Goal: Transaction & Acquisition: Book appointment/travel/reservation

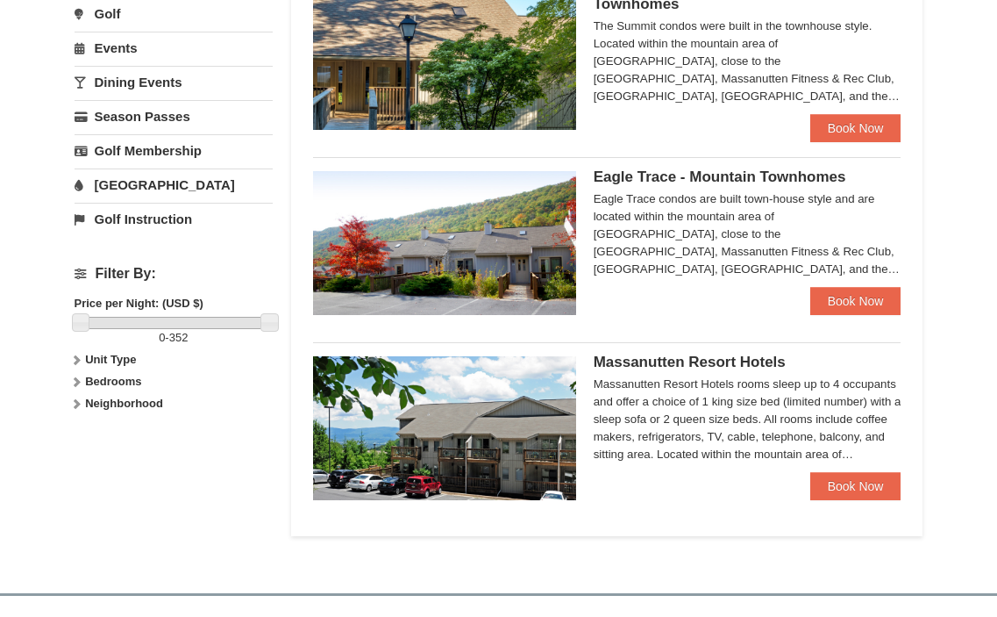
scroll to position [571, 0]
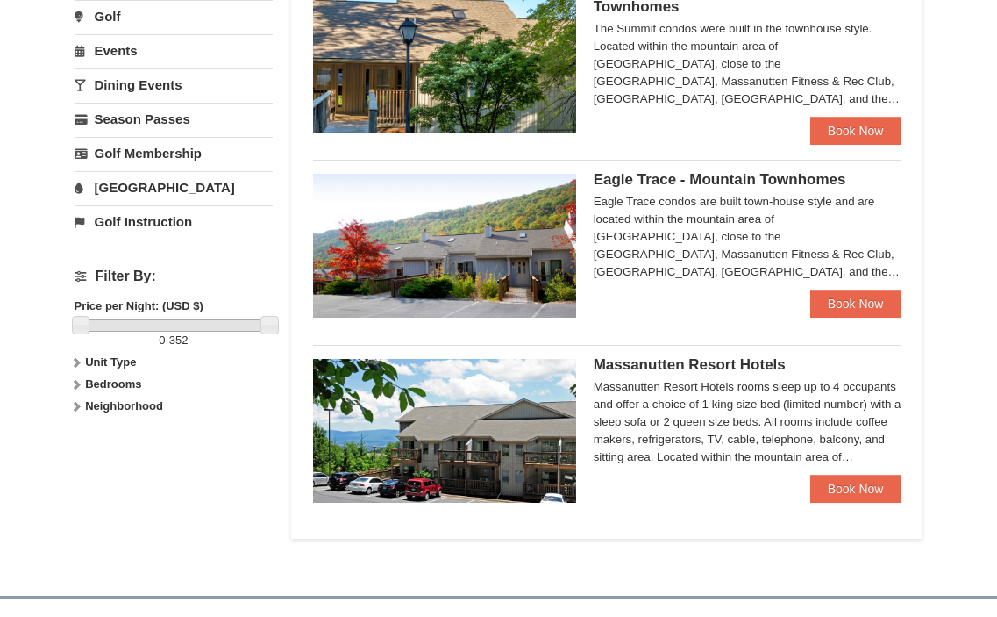
drag, startPoint x: 1002, startPoint y: 92, endPoint x: 968, endPoint y: 302, distance: 212.3
click at [968, 302] on html "Browser Not Supported We notice you are using a browser which will not provide …" at bounding box center [498, 241] width 997 height 1625
click at [878, 263] on div "Eagle Trace condos are built town-house style and are located within the mounta…" at bounding box center [748, 237] width 308 height 88
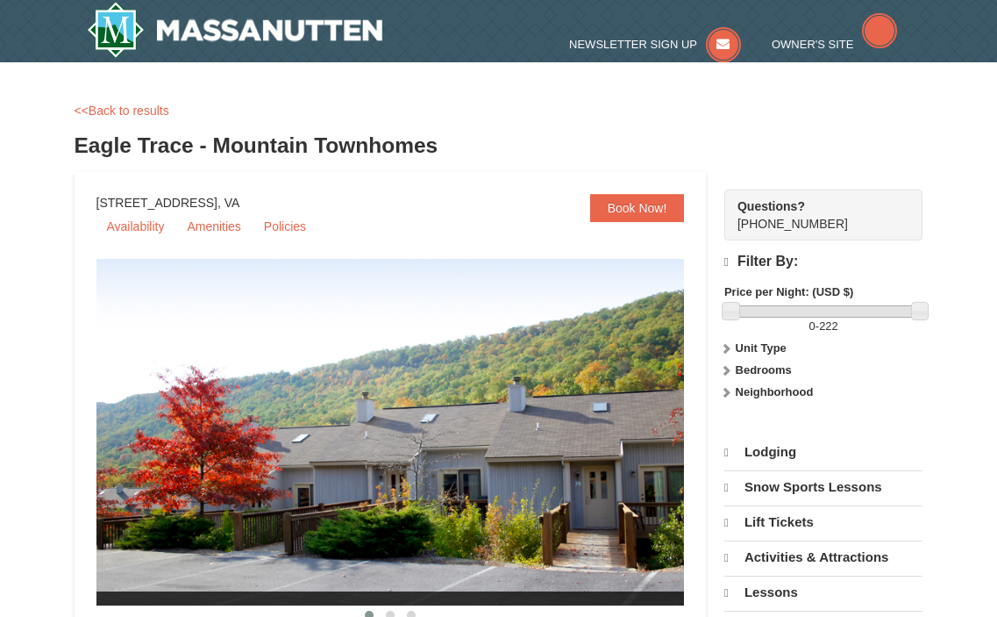
select select "10"
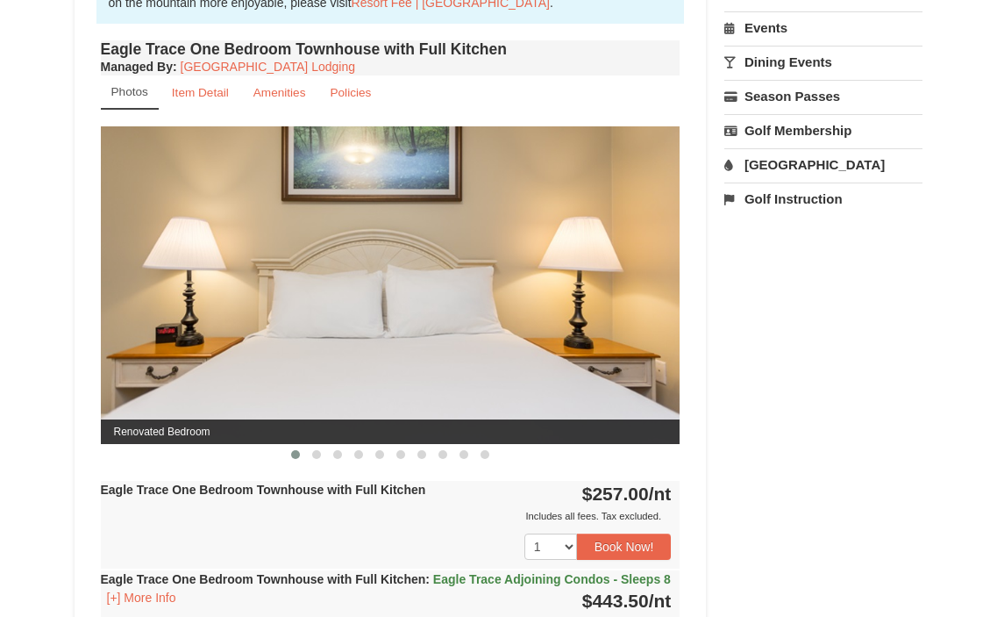
scroll to position [612, 0]
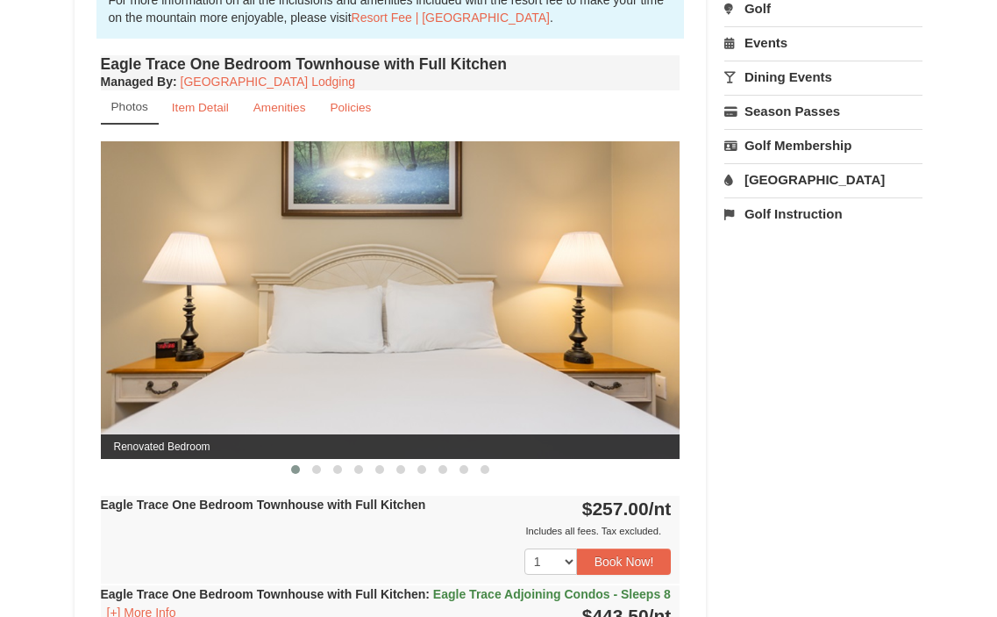
drag, startPoint x: 1005, startPoint y: 68, endPoint x: 998, endPoint y: 191, distance: 123.9
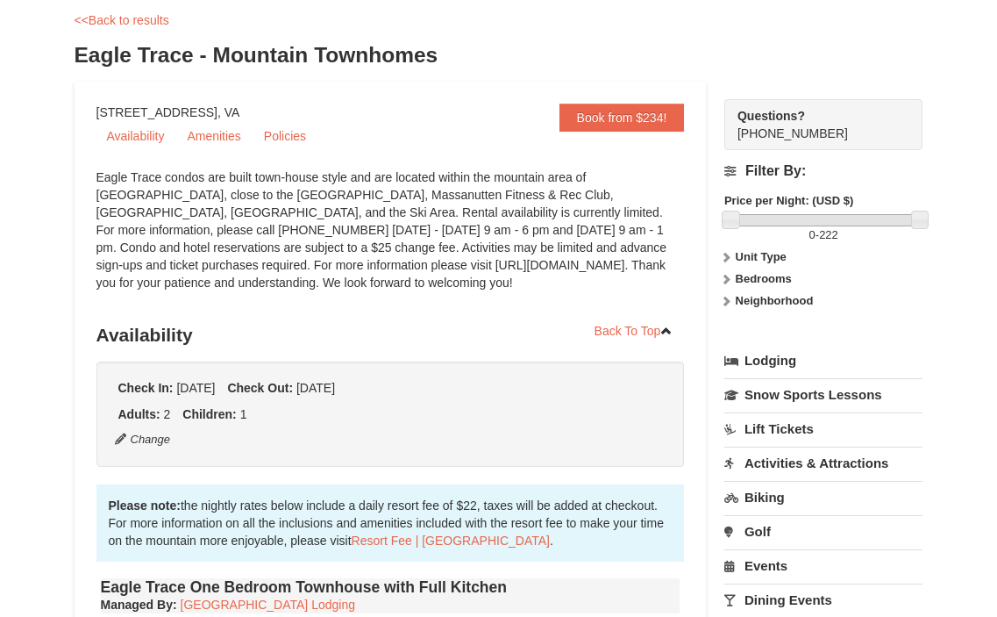
scroll to position [0, 0]
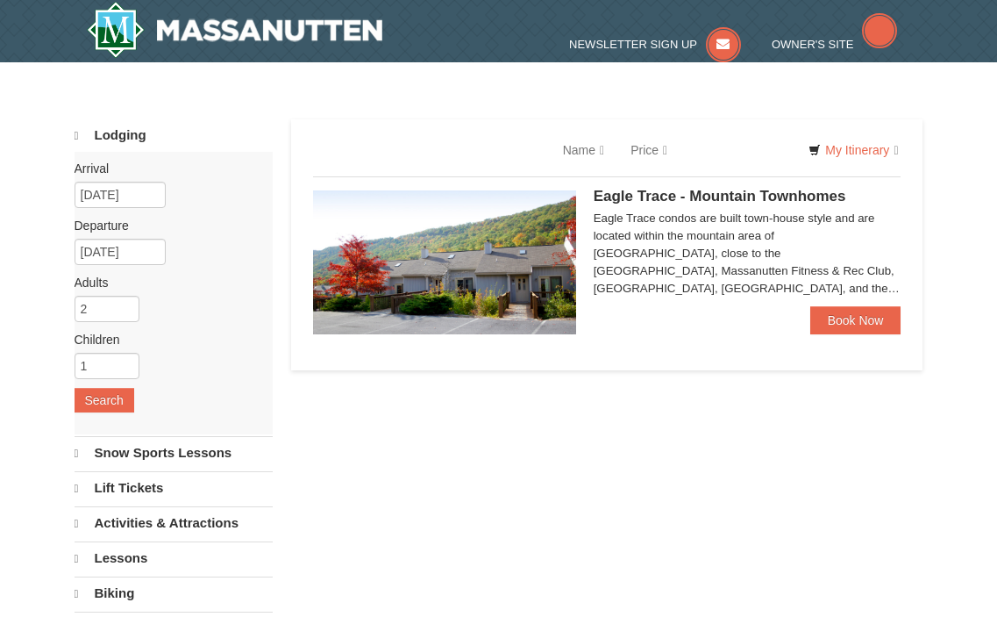
scroll to position [611, 0]
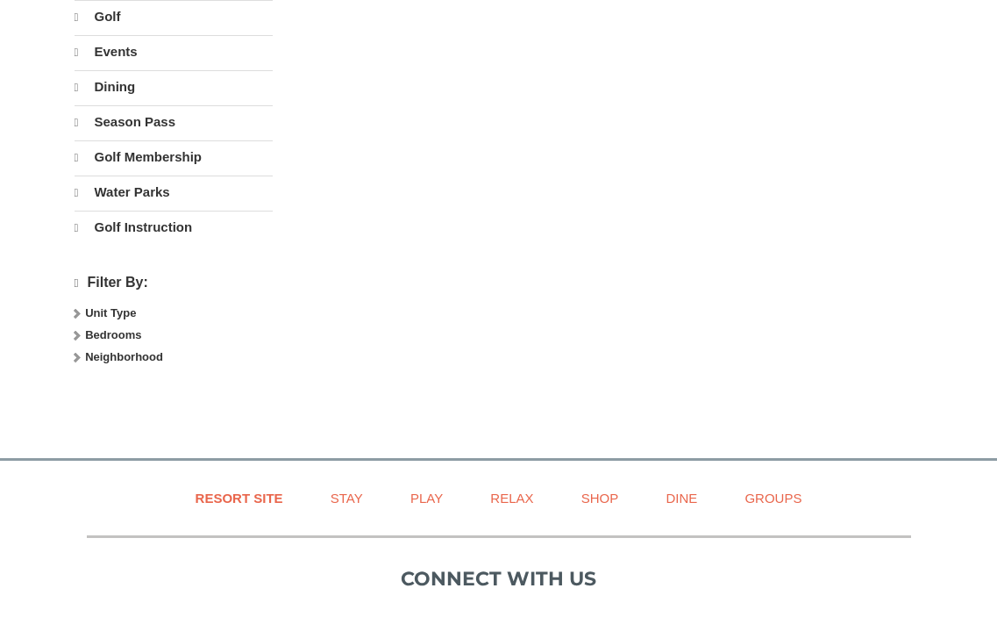
select select "10"
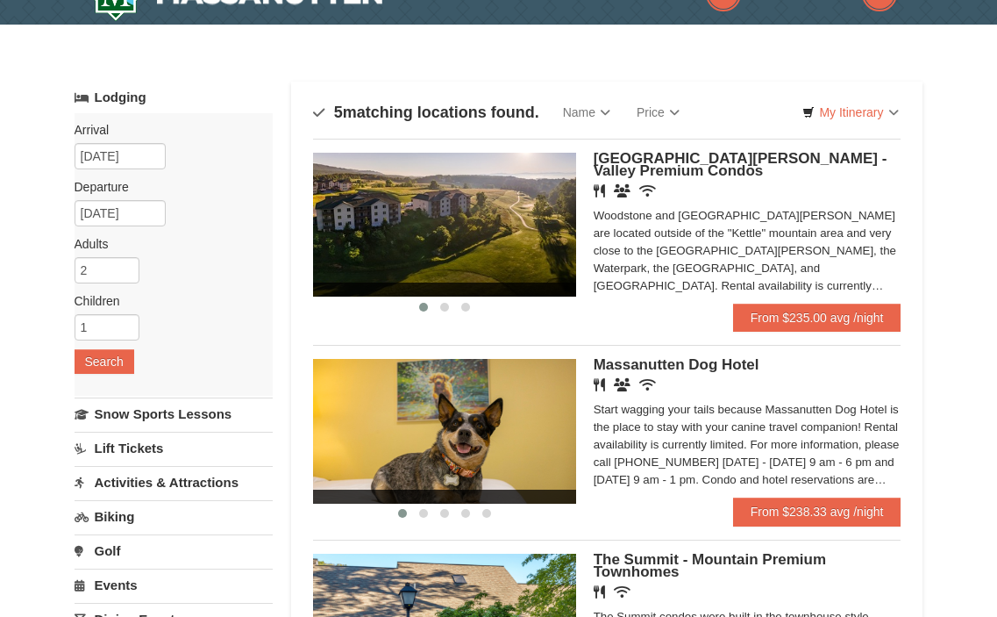
scroll to position [35, 0]
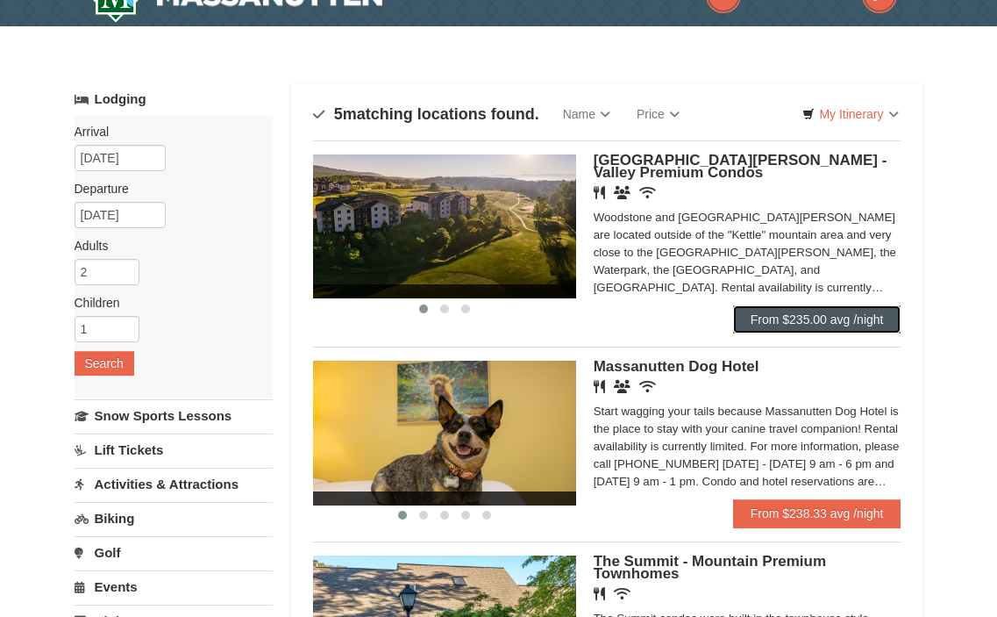
click at [837, 310] on link "From $235.00 avg /night" at bounding box center [817, 319] width 168 height 28
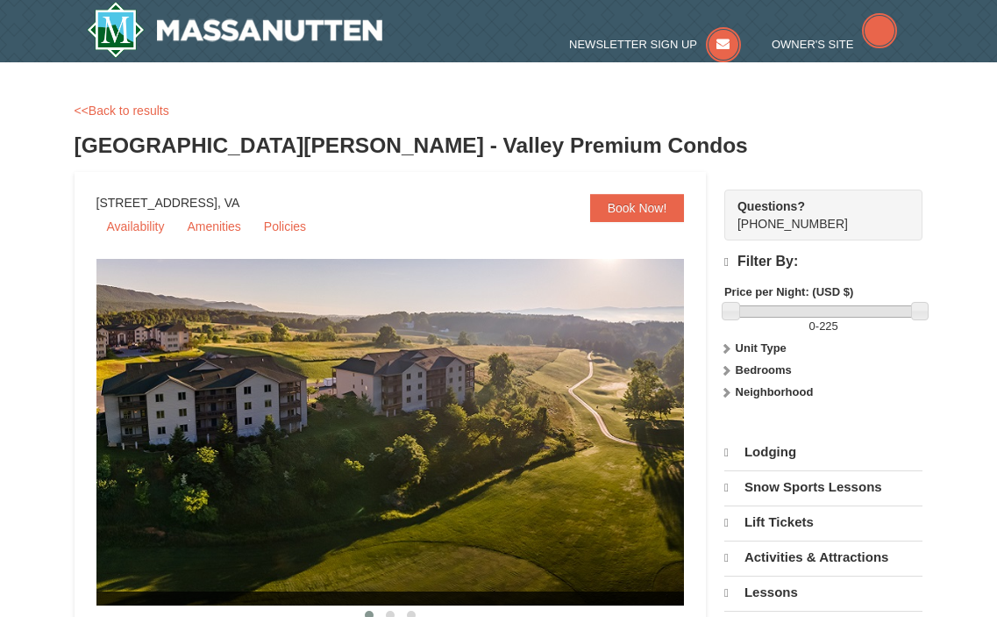
select select "10"
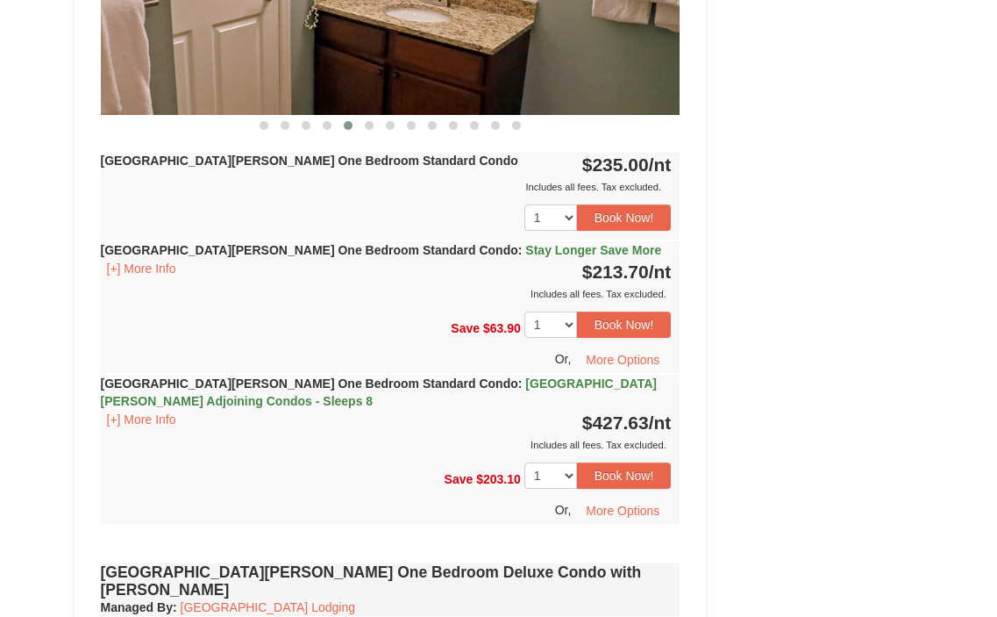
scroll to position [945, 0]
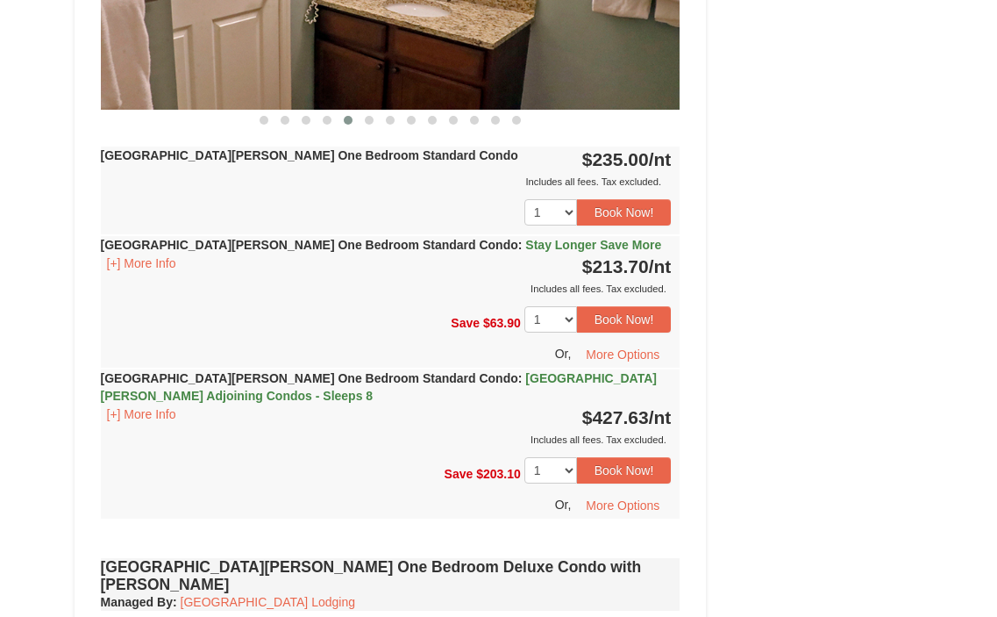
click at [139, 291] on div "Includes all fees. Tax excluded." at bounding box center [386, 289] width 571 height 18
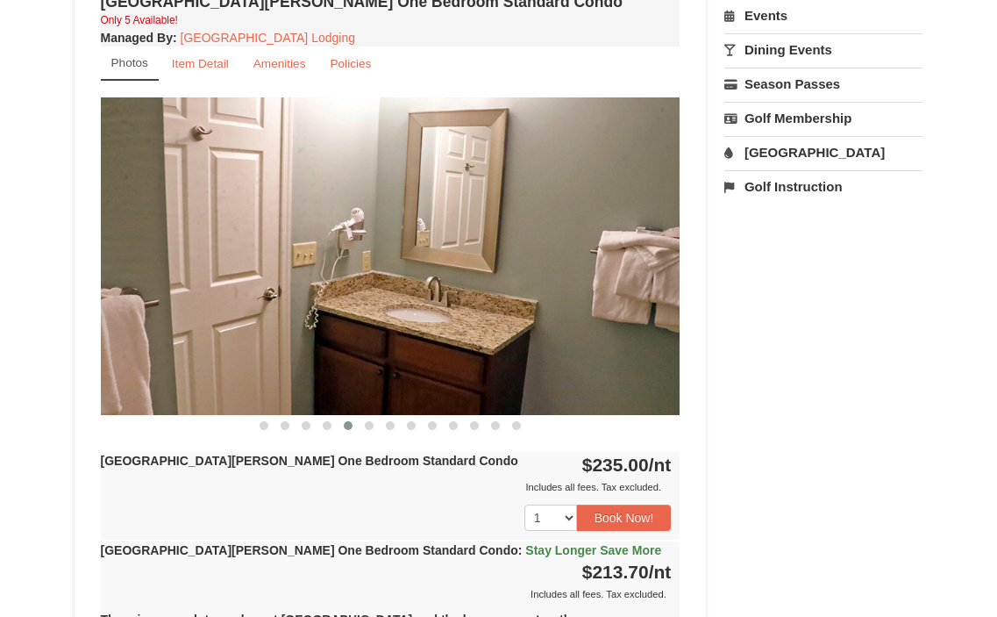
scroll to position [0, 0]
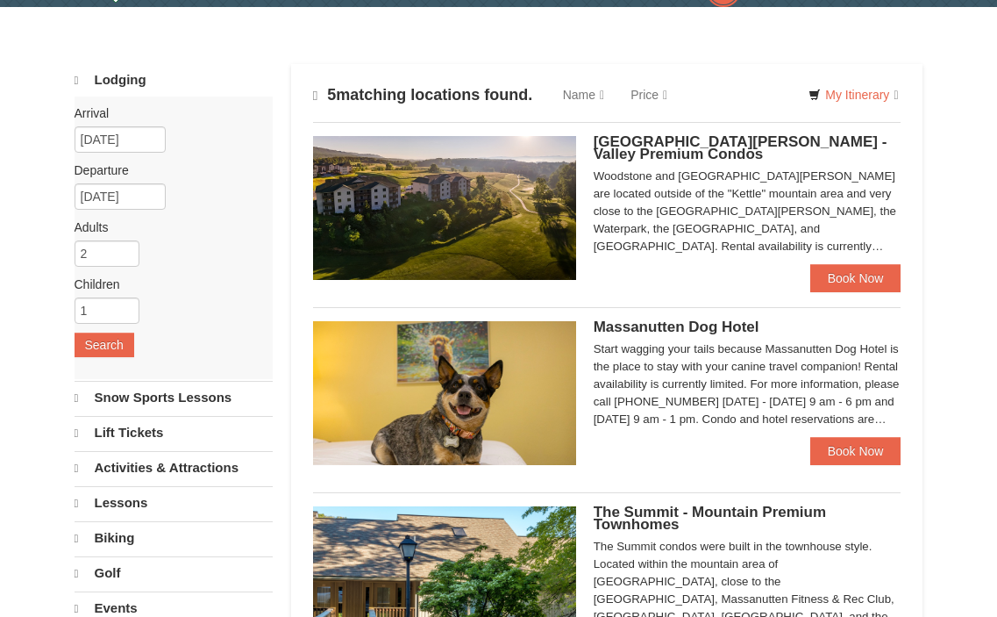
select select "10"
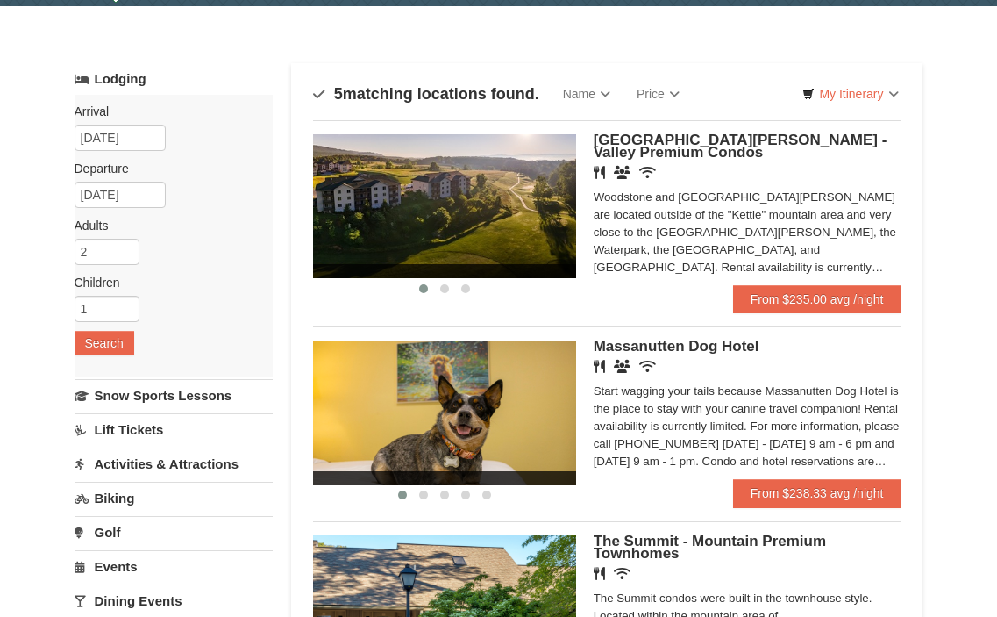
scroll to position [35, 0]
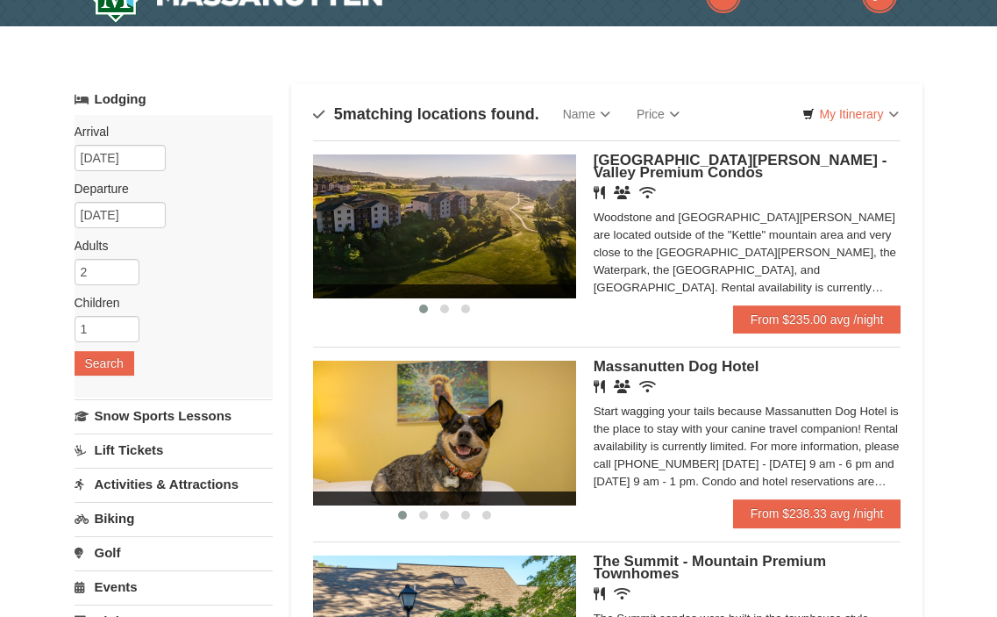
click at [996, 93] on div "× Categories Map List Filter My Itinerary Questions? 1-540-289-9441 Lodging Arr…" at bounding box center [498, 605] width 997 height 1158
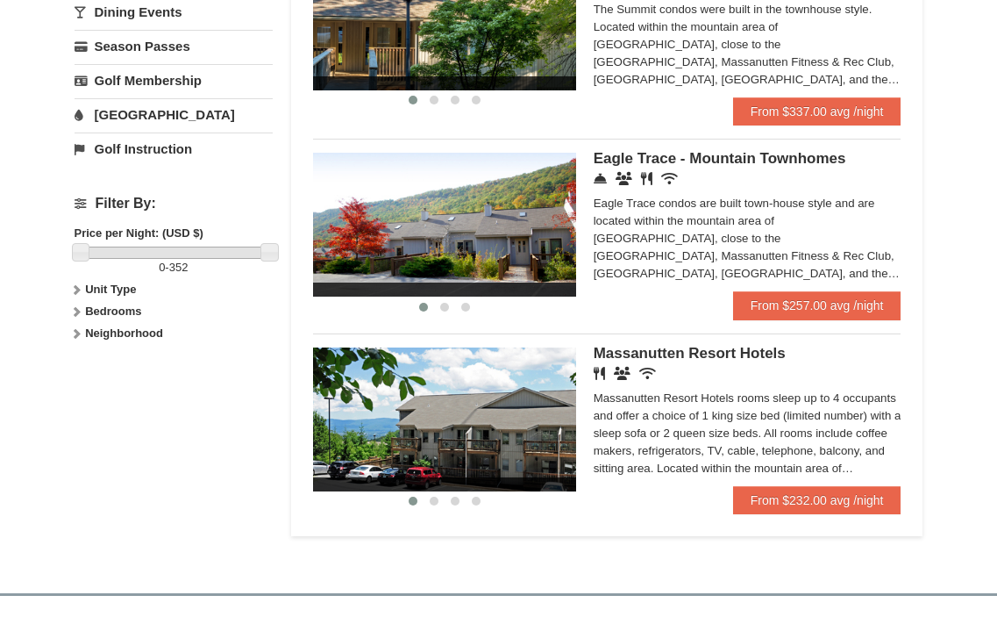
scroll to position [652, 0]
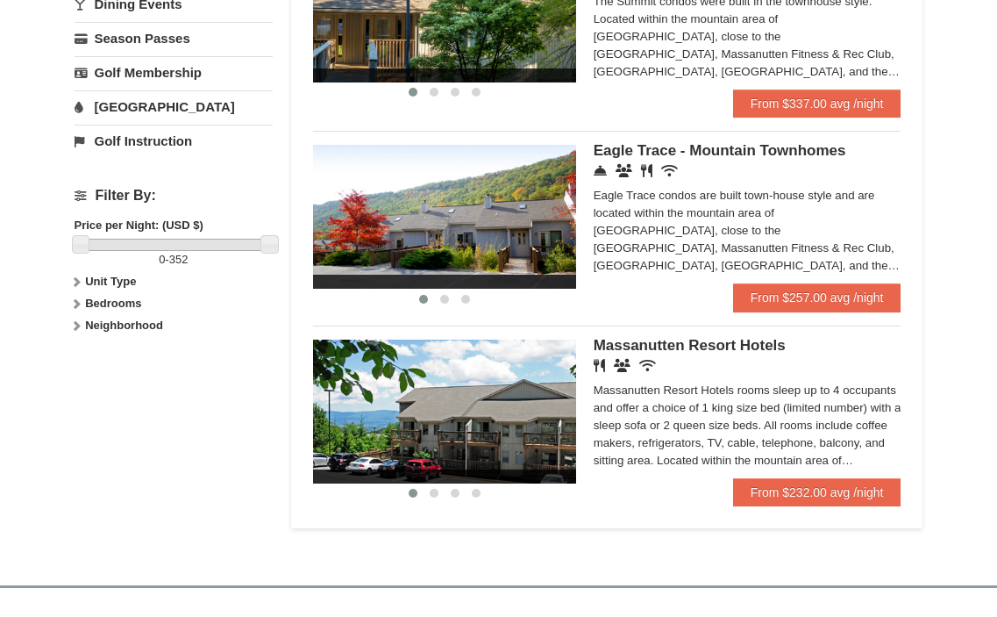
click at [715, 145] on span "Eagle Trace - Mountain Townhomes" at bounding box center [720, 150] width 253 height 17
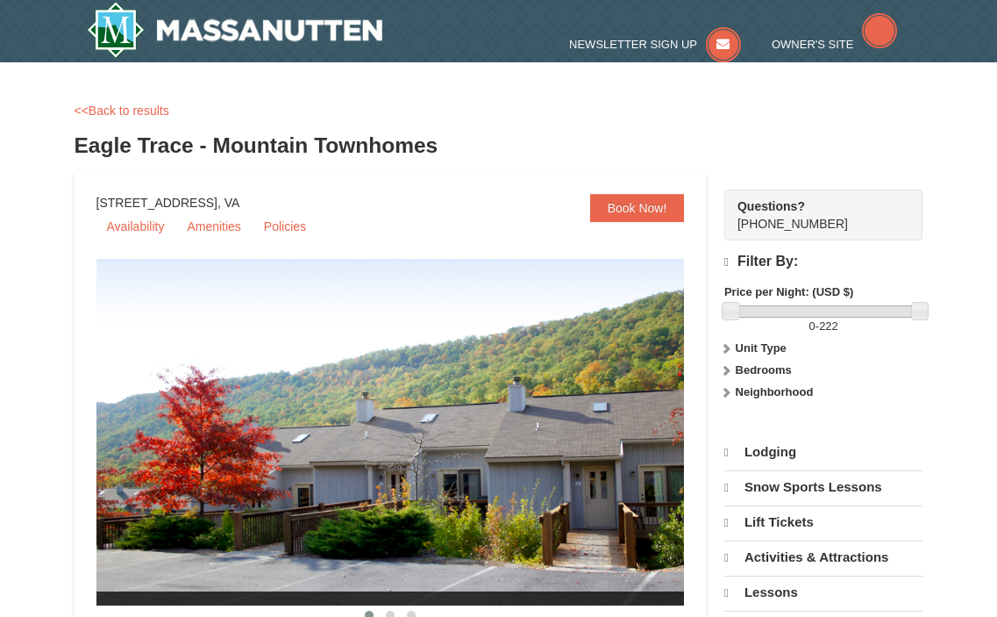
select select "10"
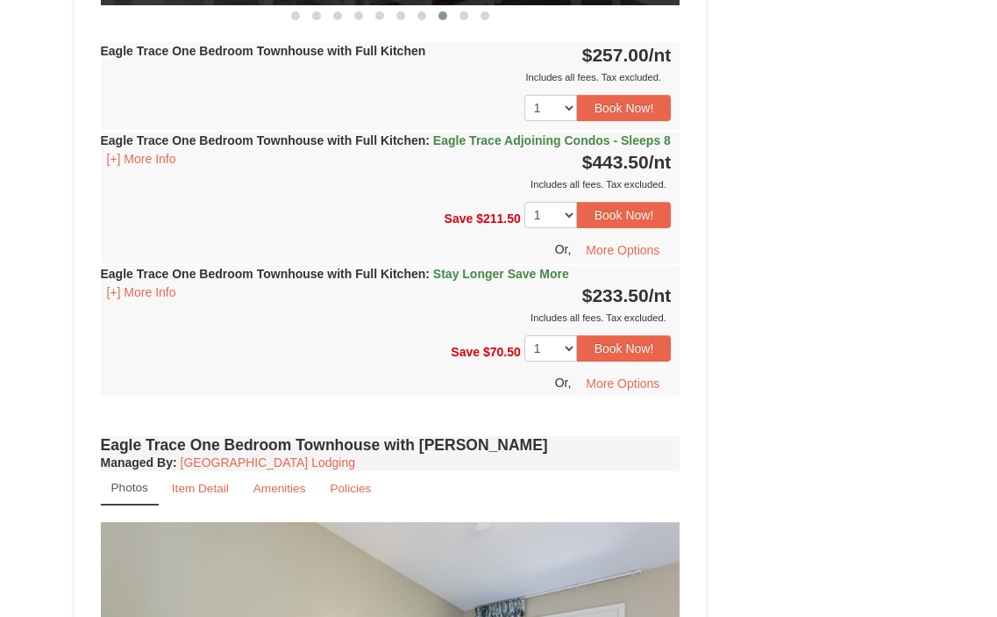
scroll to position [1065, 0]
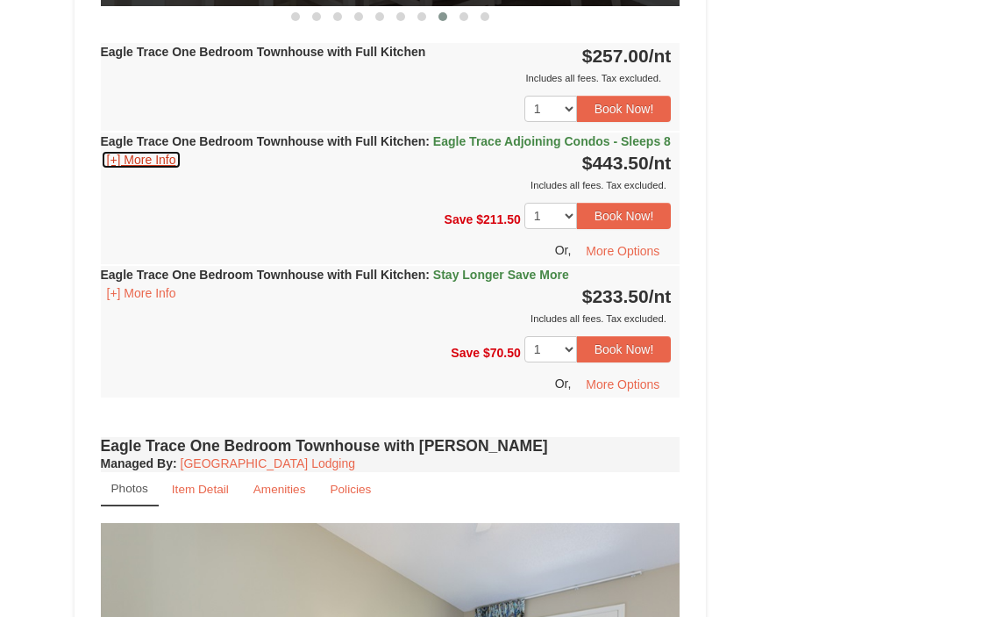
click at [179, 169] on button "[+] More Info" at bounding box center [142, 159] width 82 height 19
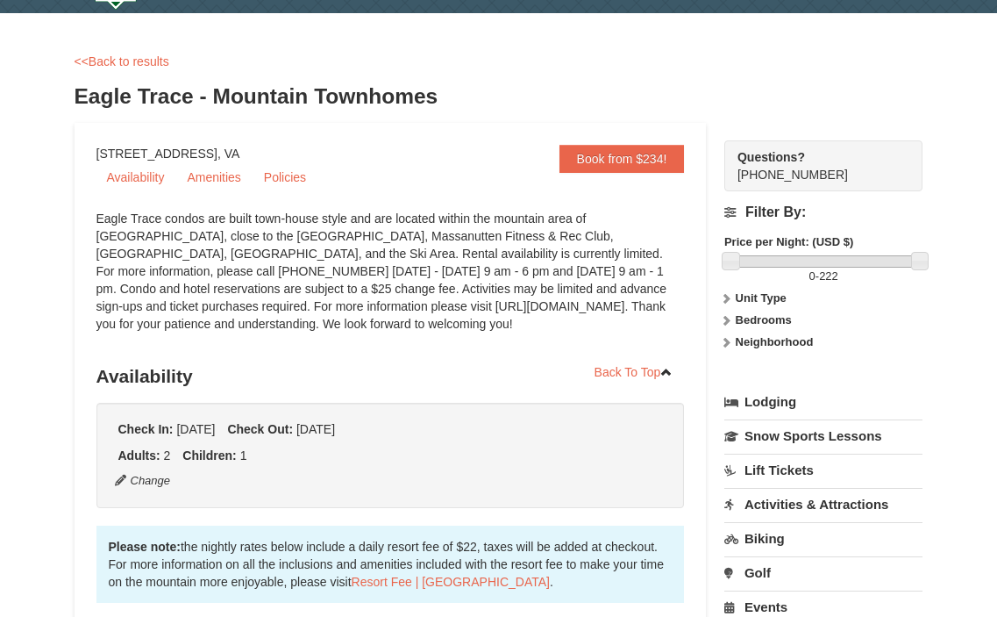
scroll to position [0, 0]
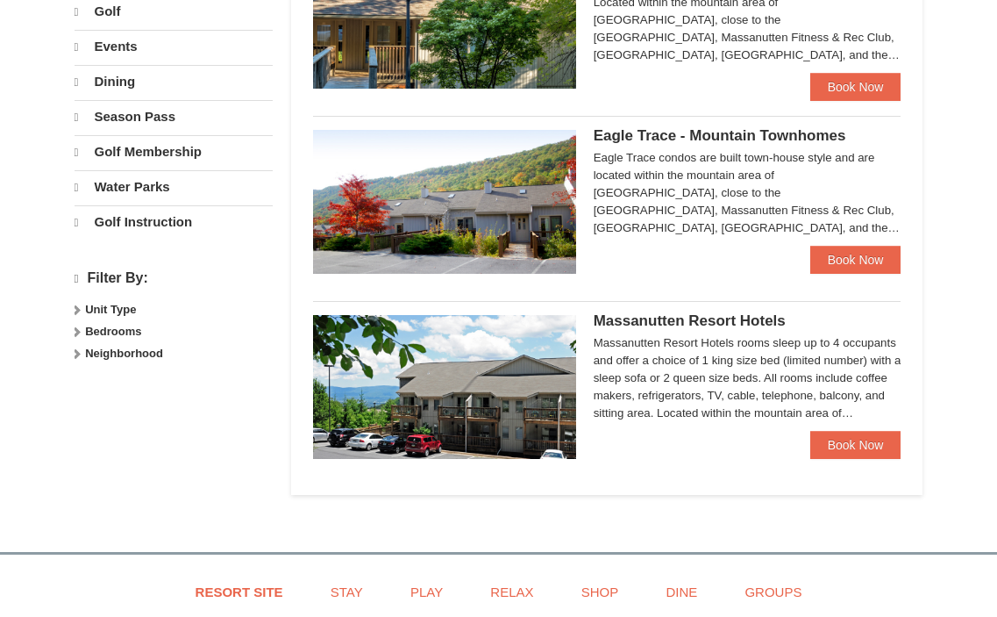
select select "10"
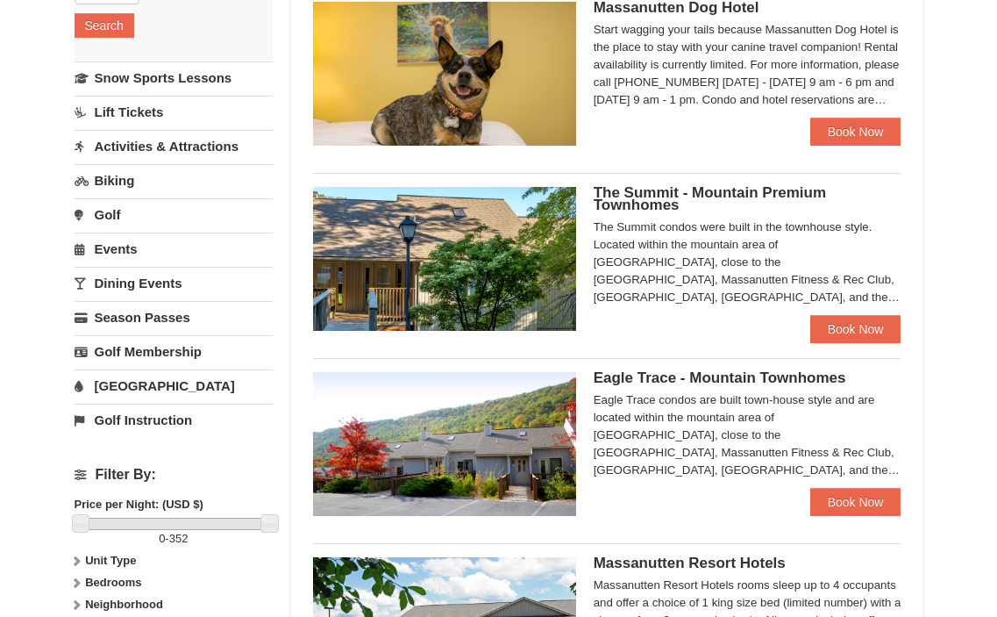
scroll to position [372, 0]
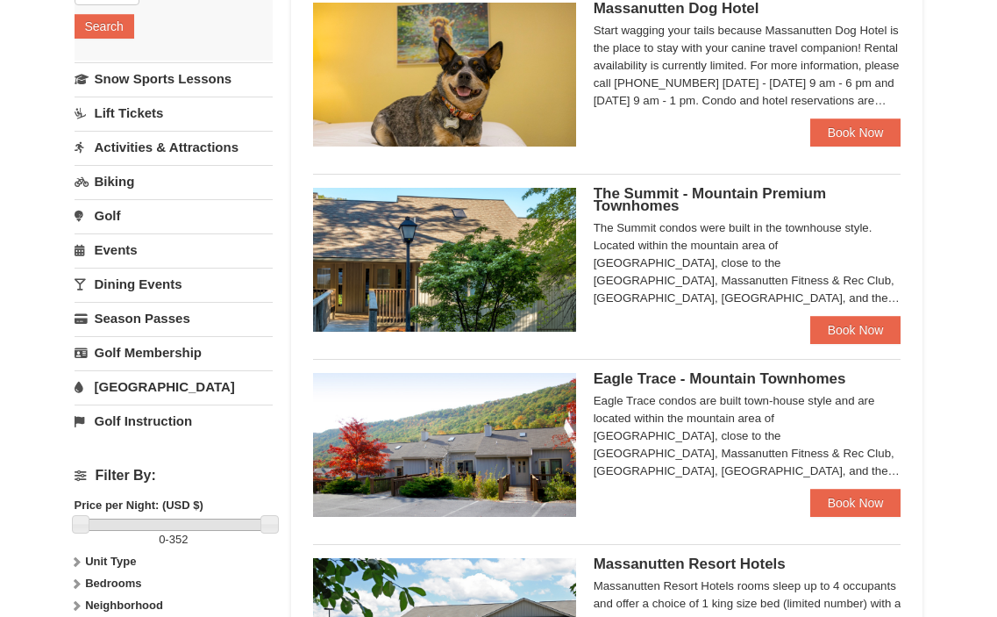
click at [651, 199] on span "The Summit - Mountain Premium Townhomes" at bounding box center [710, 199] width 232 height 29
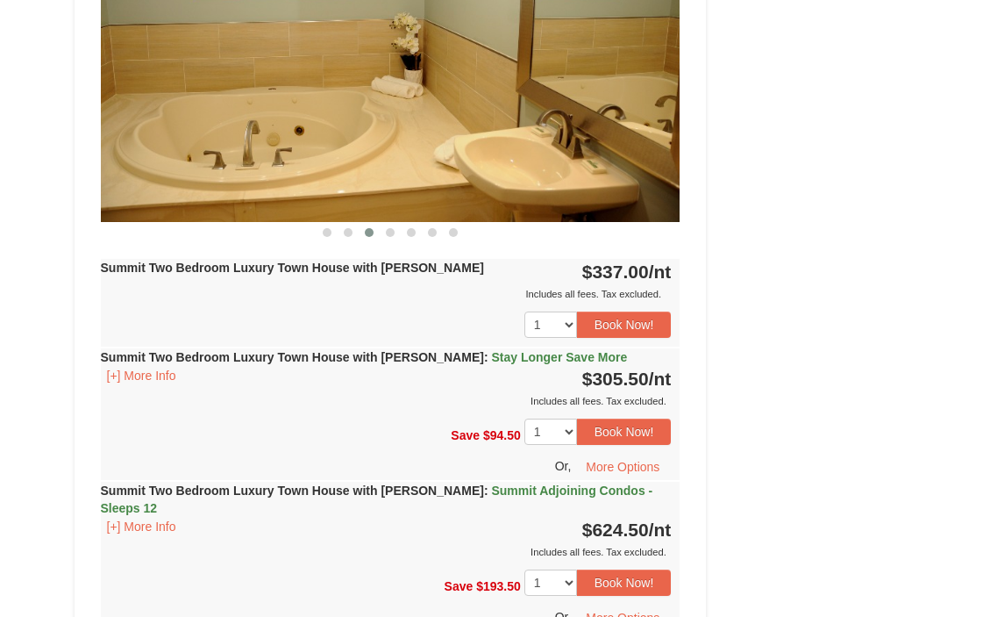
scroll to position [826, 0]
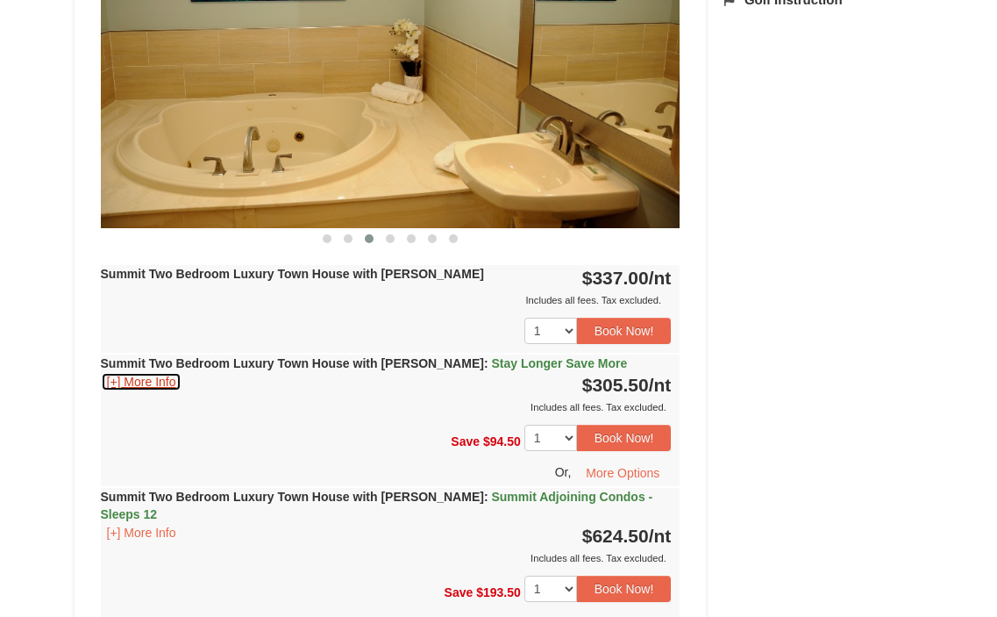
click at [105, 382] on button "[+] More Info" at bounding box center [142, 381] width 82 height 19
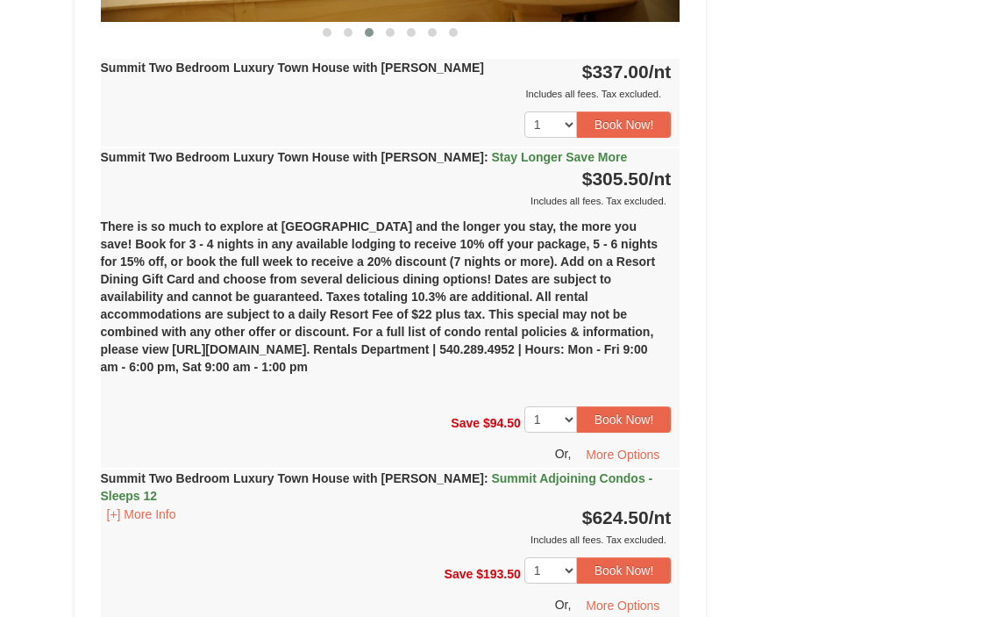
scroll to position [1017, 0]
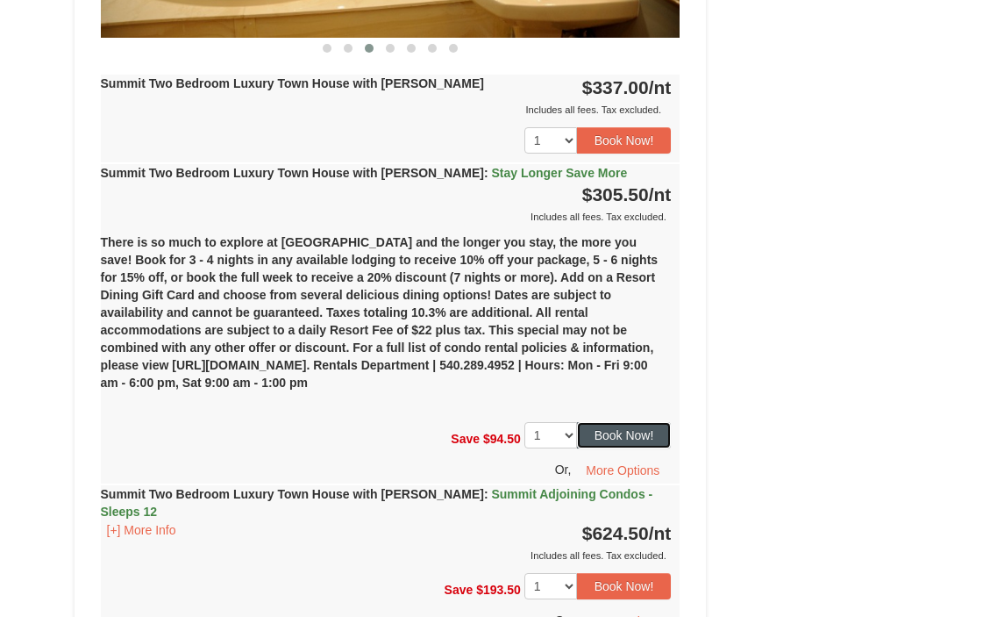
click at [618, 432] on button "Book Now!" at bounding box center [624, 435] width 95 height 26
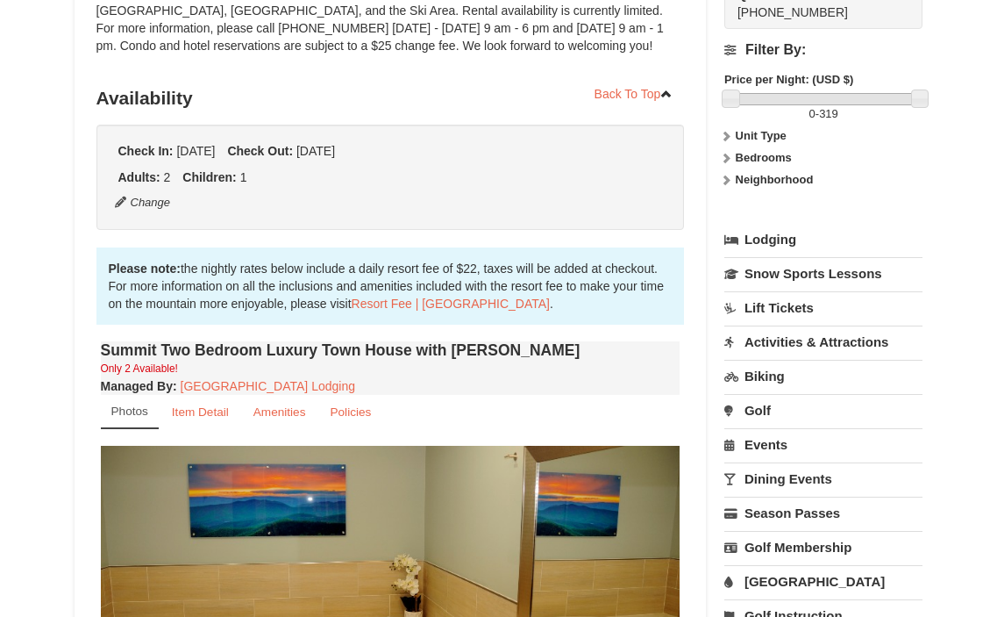
scroll to position [171, 0]
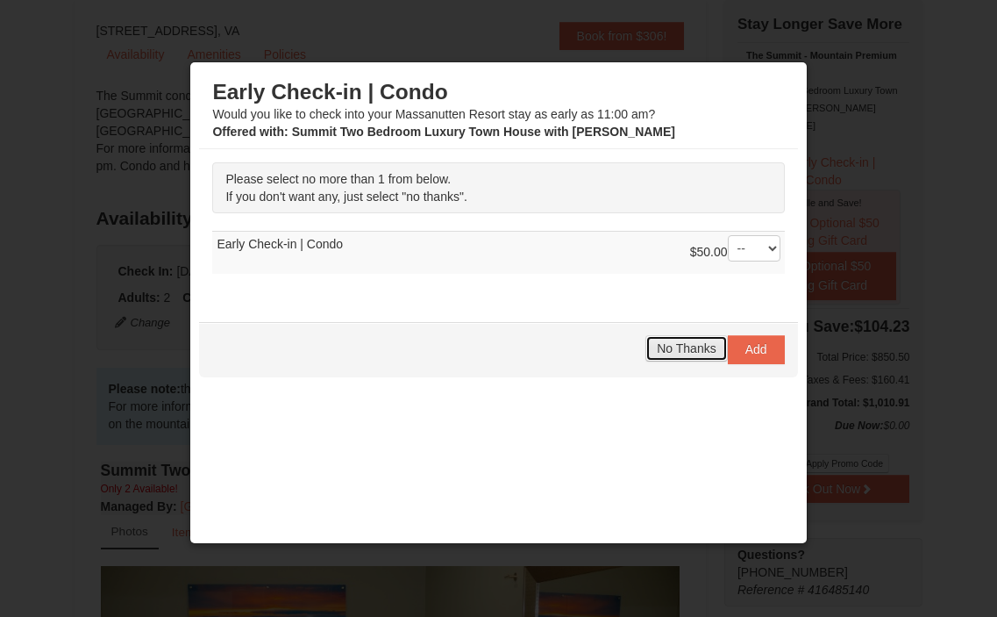
click at [657, 353] on span "No Thanks" at bounding box center [686, 348] width 59 height 14
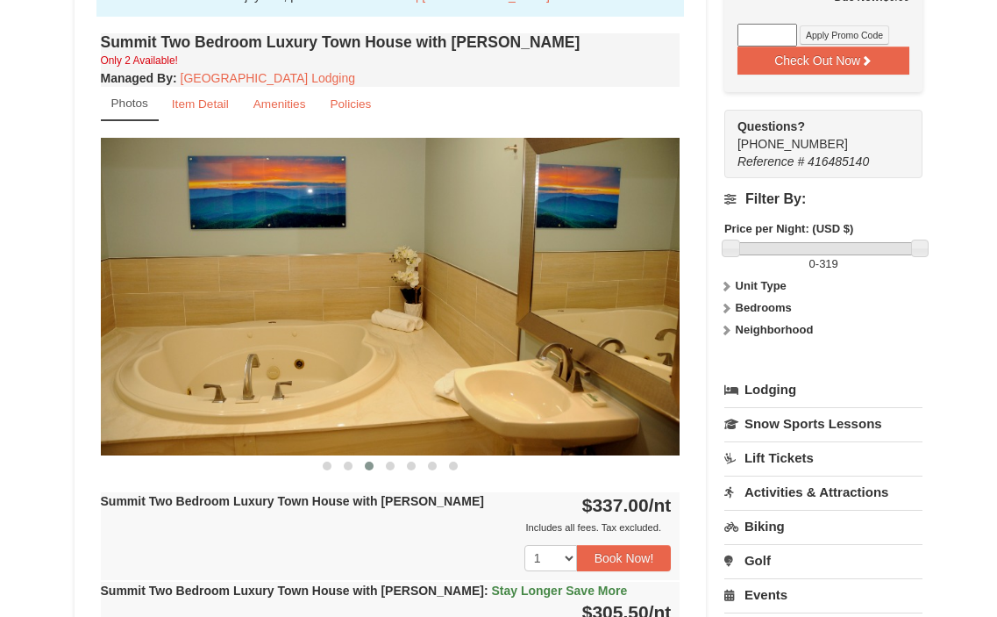
scroll to position [612, 0]
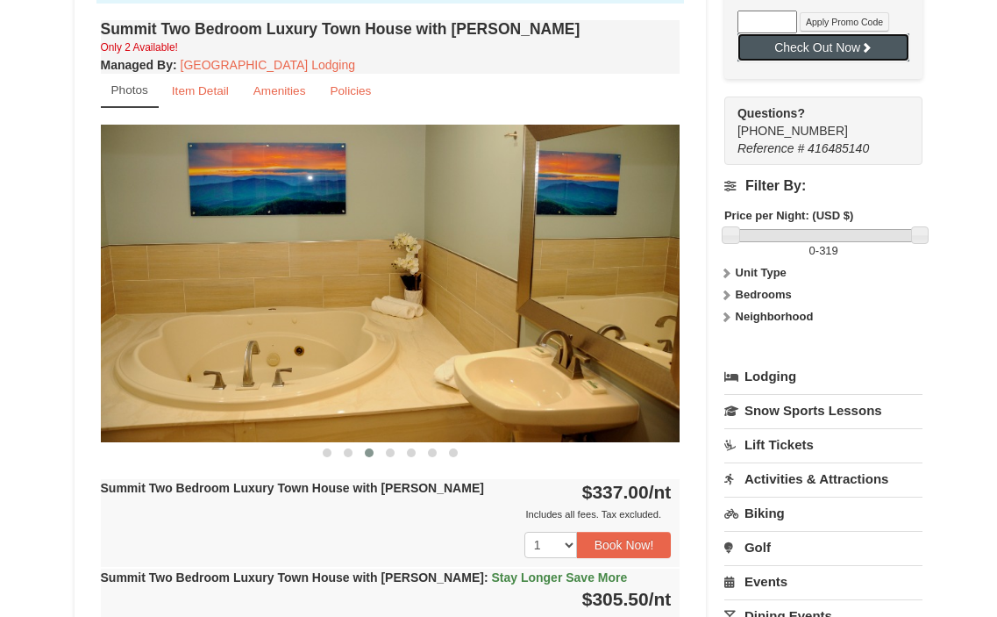
click at [808, 49] on button "Check Out Now" at bounding box center [824, 47] width 173 height 28
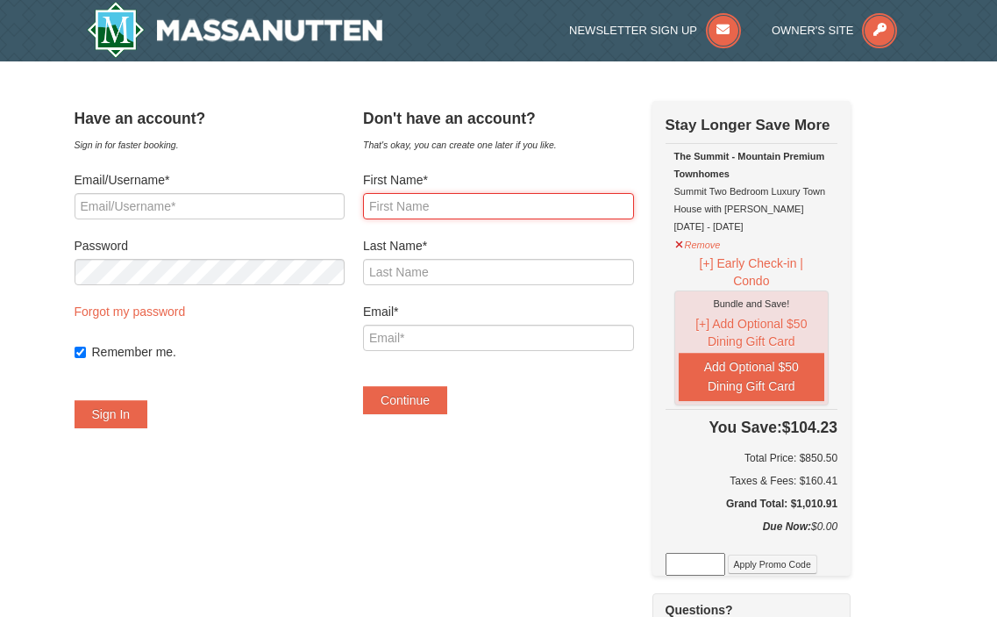
click at [474, 210] on input "First Name*" at bounding box center [498, 206] width 271 height 26
type input "rajan"
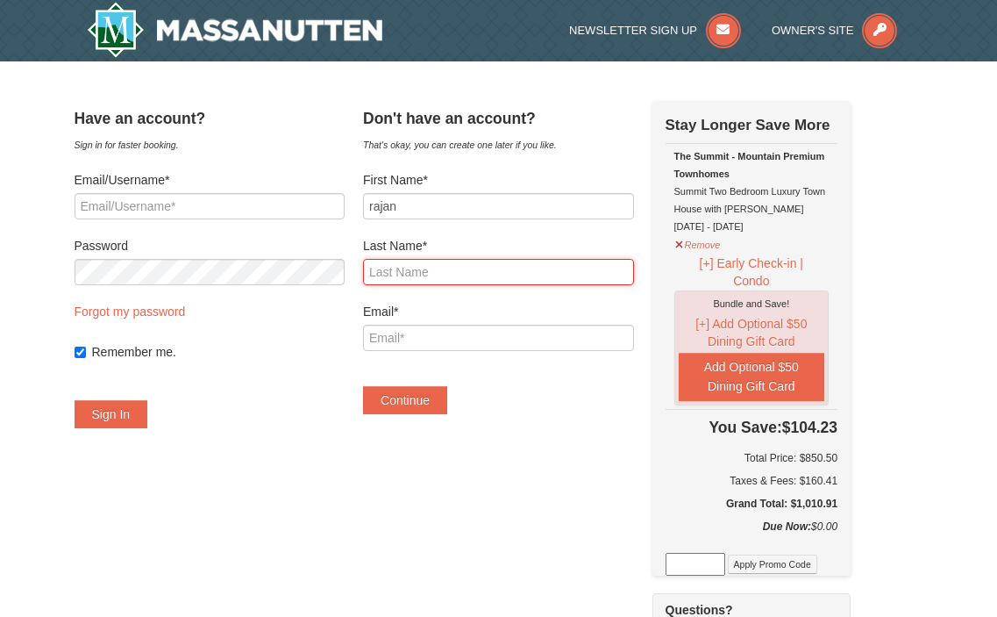
type input "singh"
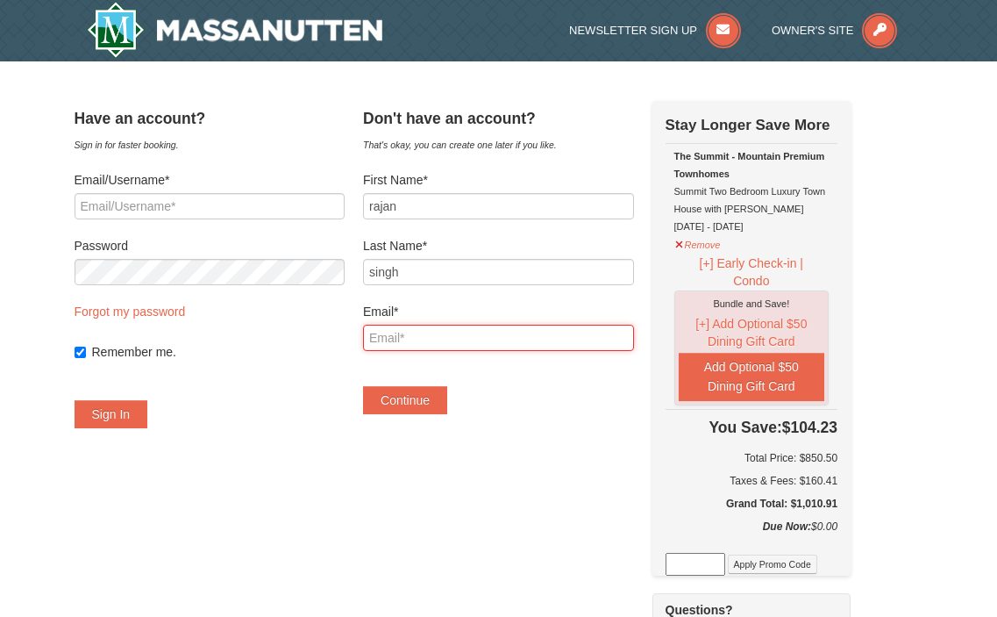
type input "[EMAIL_ADDRESS][DOMAIN_NAME]"
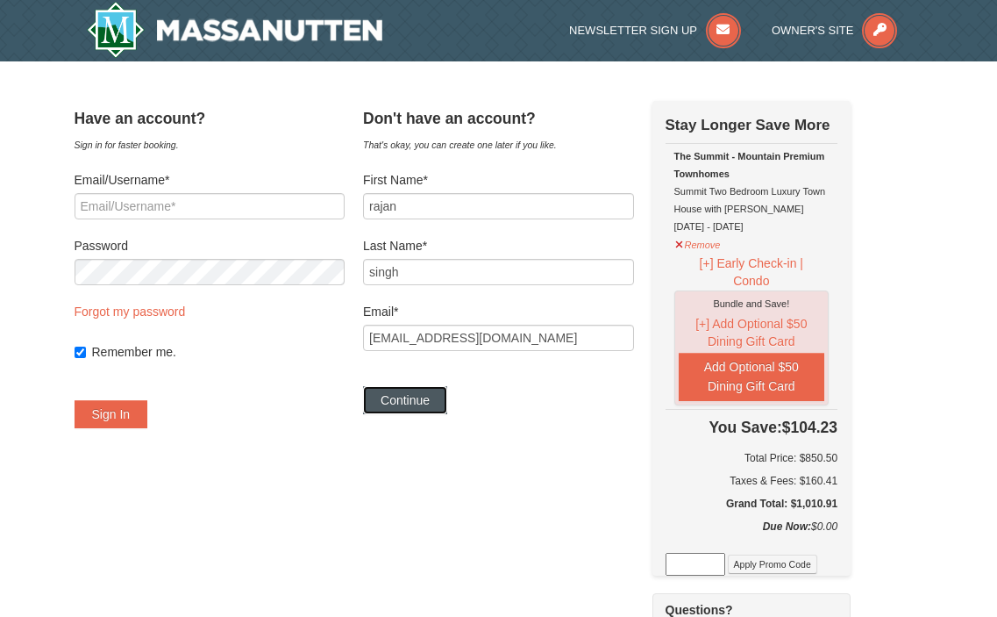
click at [425, 403] on button "Continue" at bounding box center [405, 400] width 84 height 28
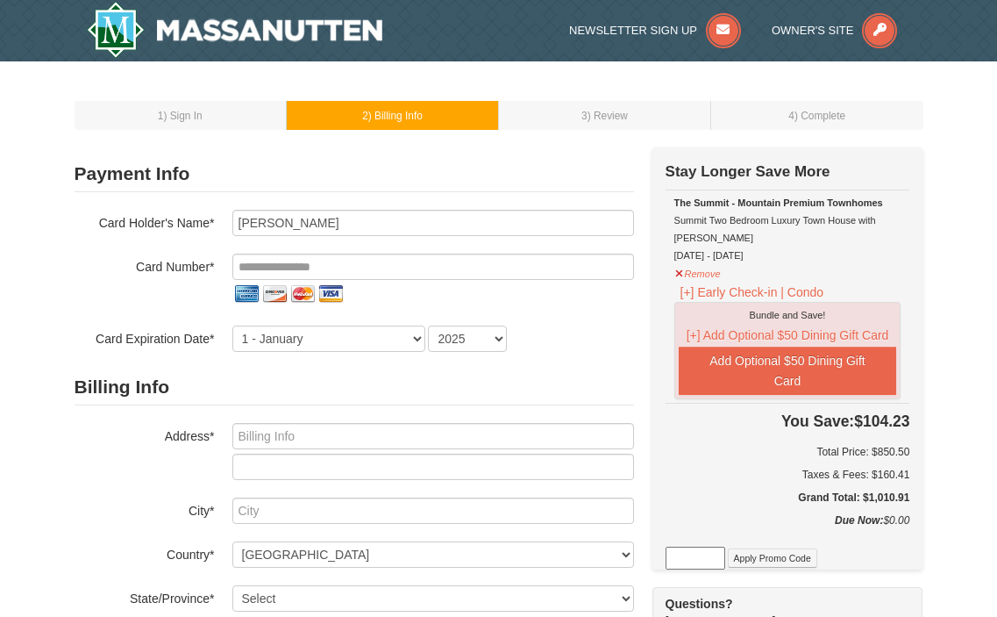
scroll to position [68, 0]
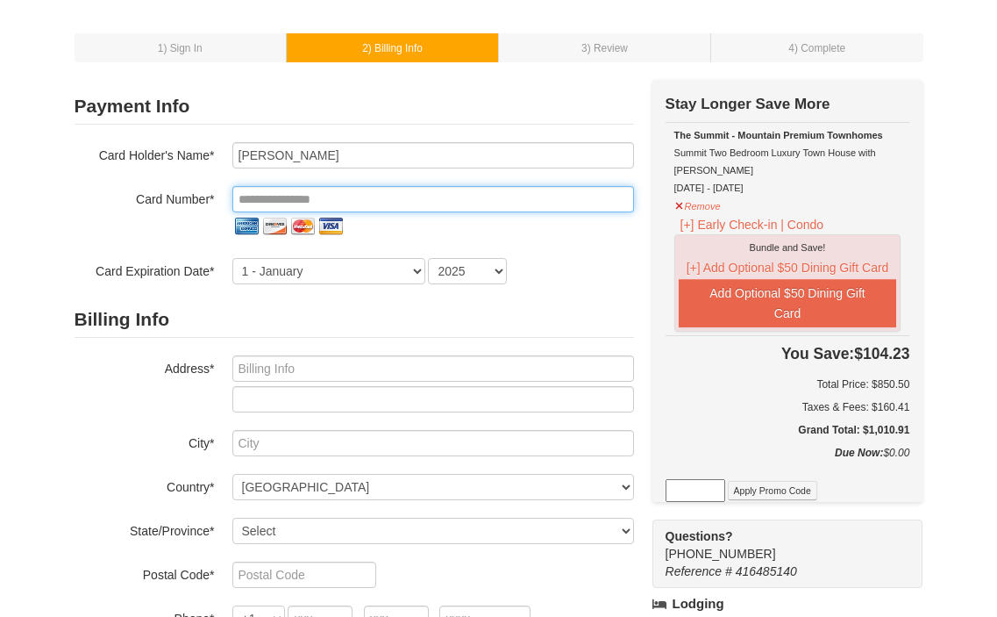
click at [253, 209] on input "tel" at bounding box center [433, 199] width 402 height 26
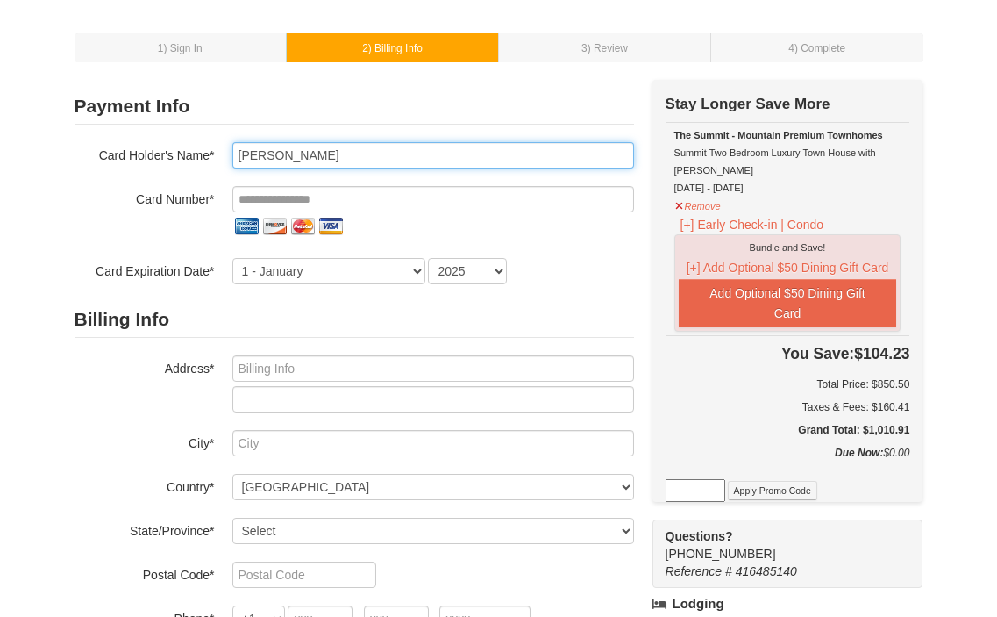
type input "Rajan singh"
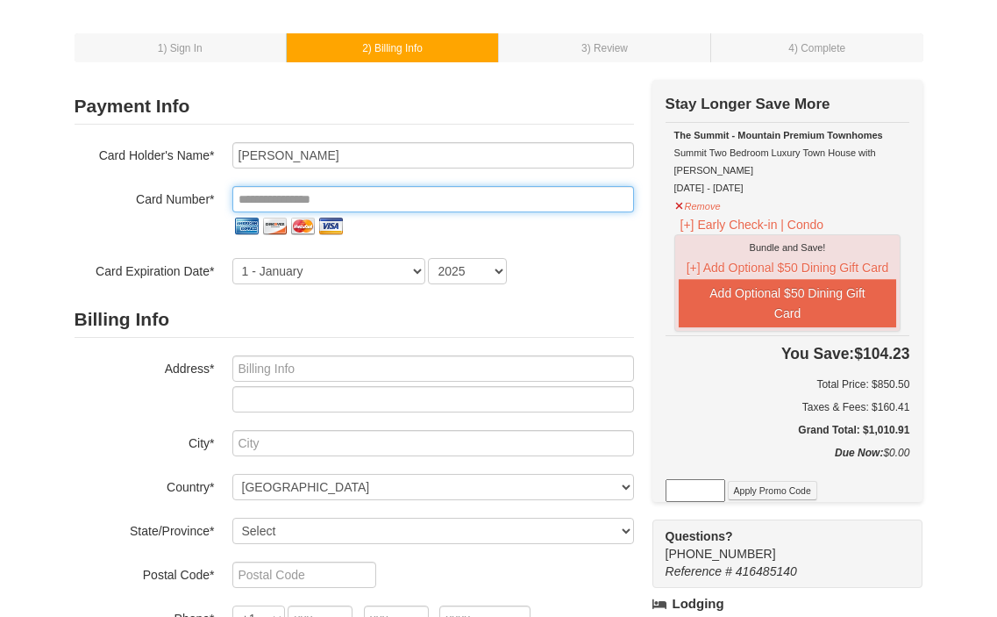
type input "**********"
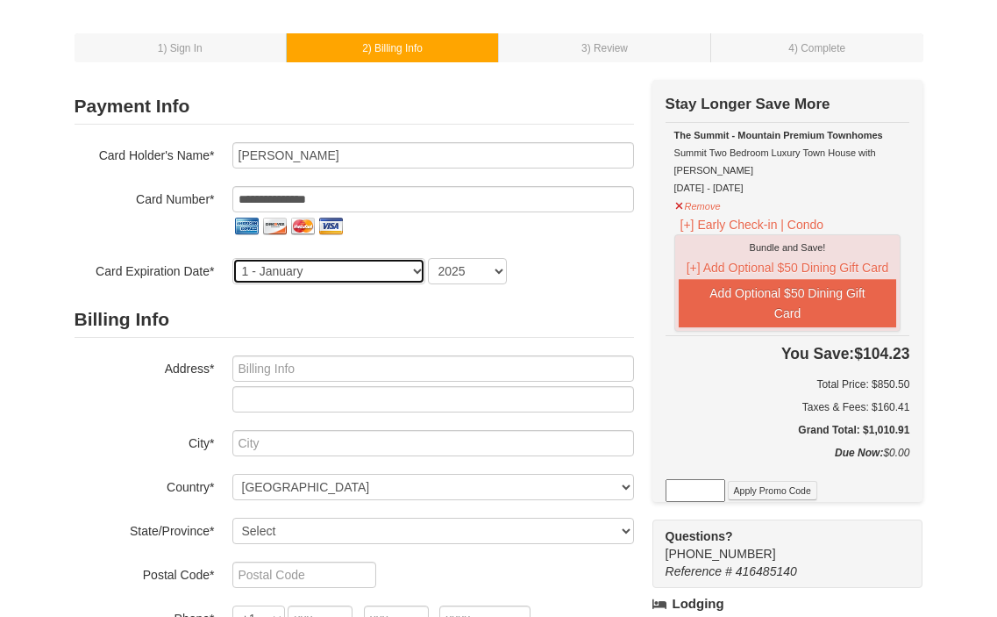
select select "6"
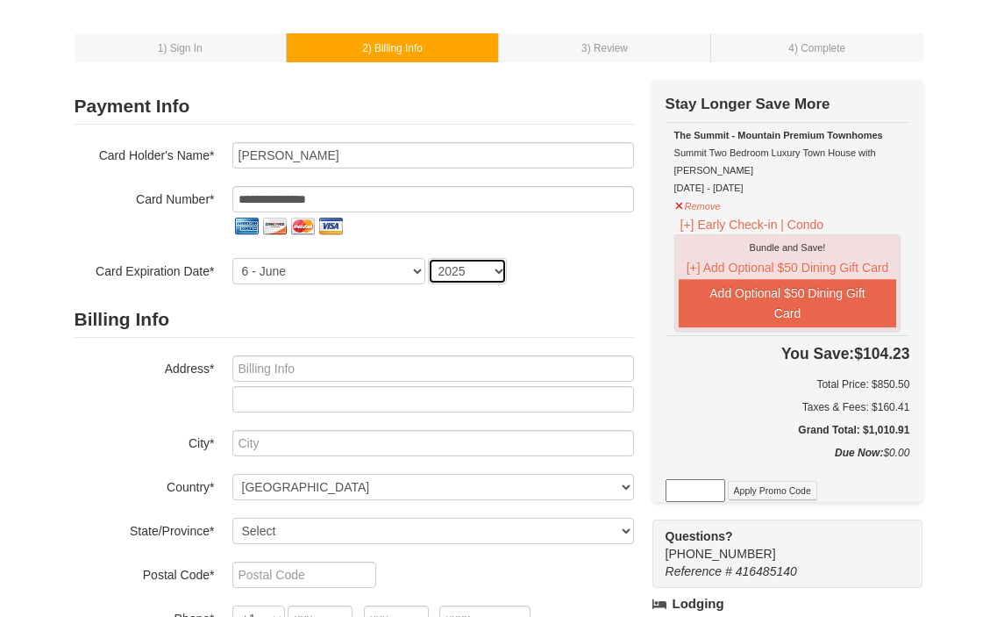
select select "2028"
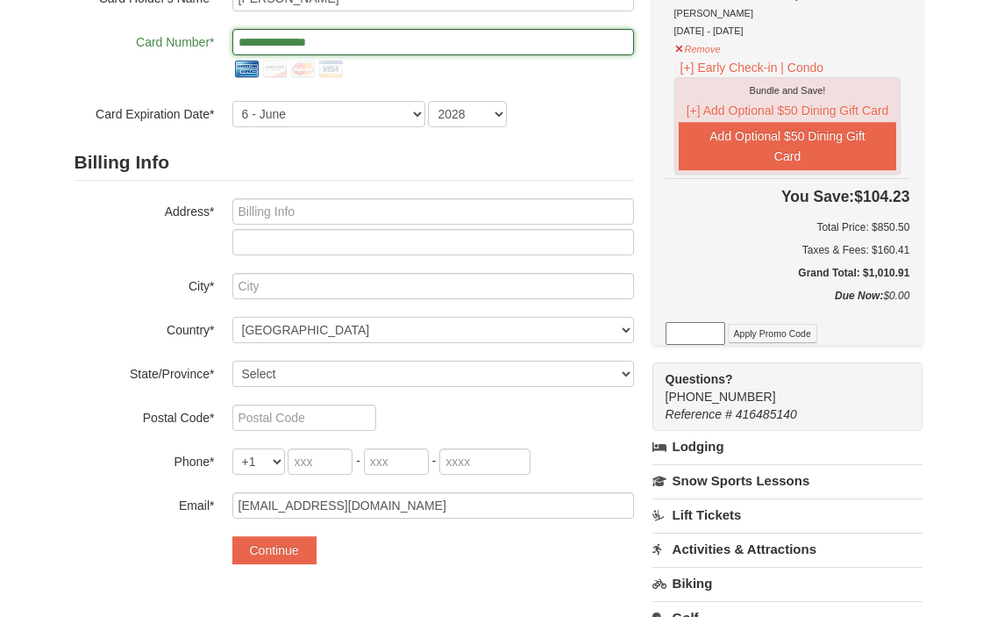
scroll to position [265, 0]
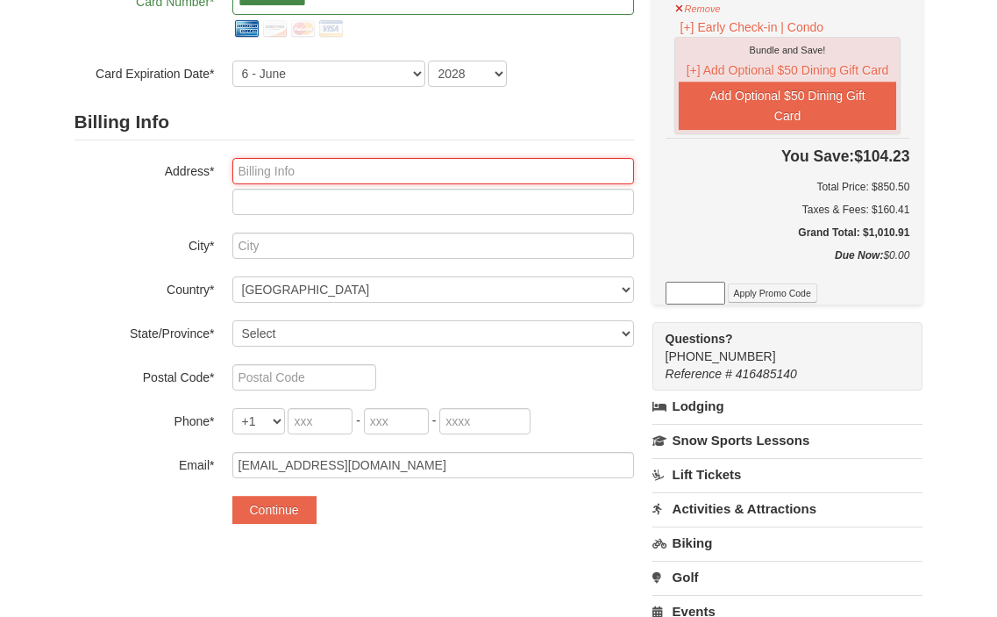
click at [283, 167] on input "text" at bounding box center [433, 171] width 402 height 26
type input "400 south taylor street"
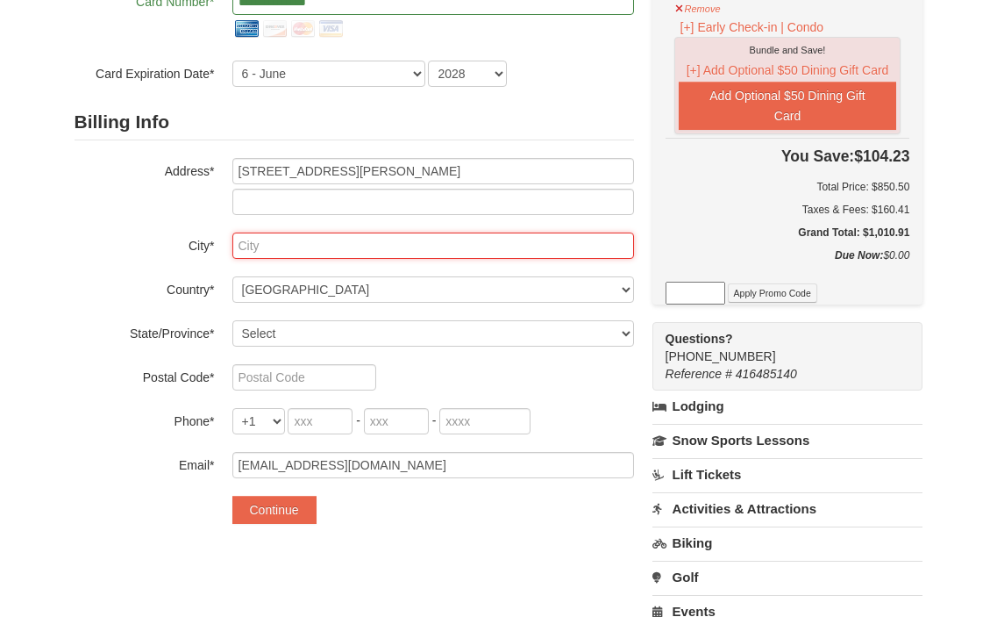
type input "Arlington"
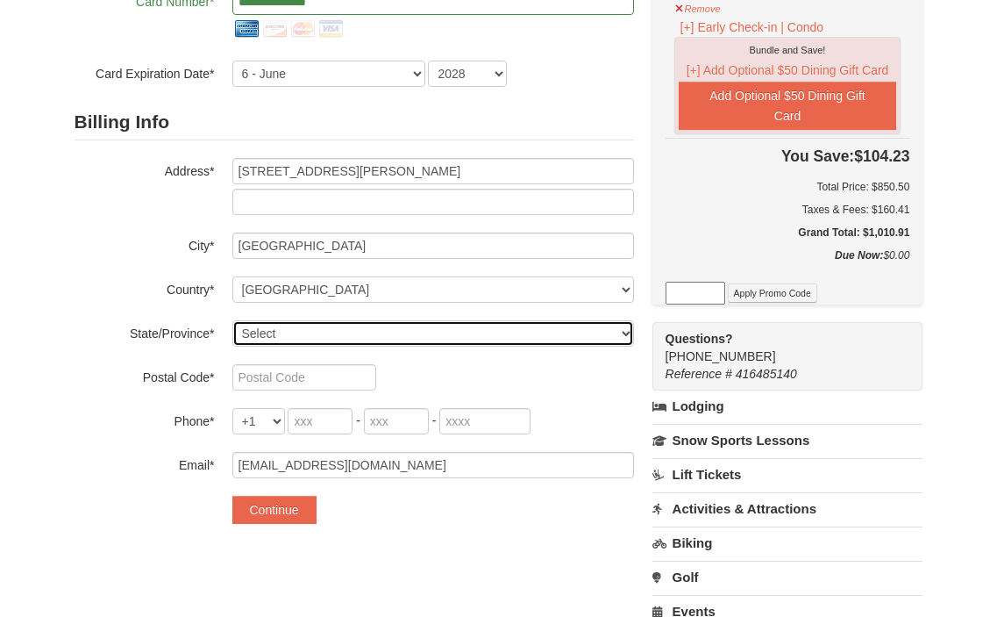
select select "VA"
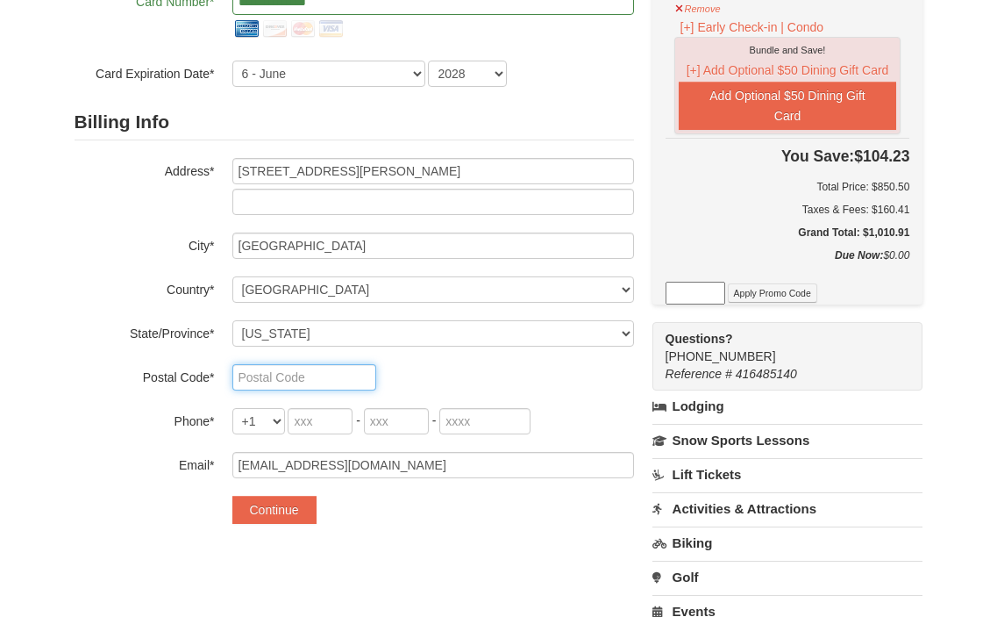
type input "22204"
type input "703"
type input "424"
type input "3007"
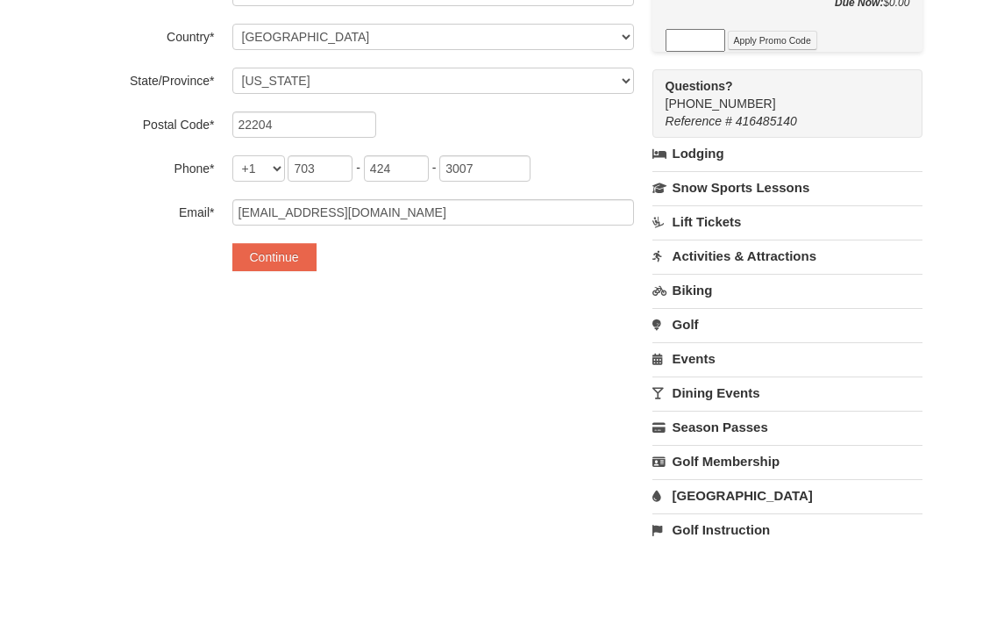
scroll to position [553, 0]
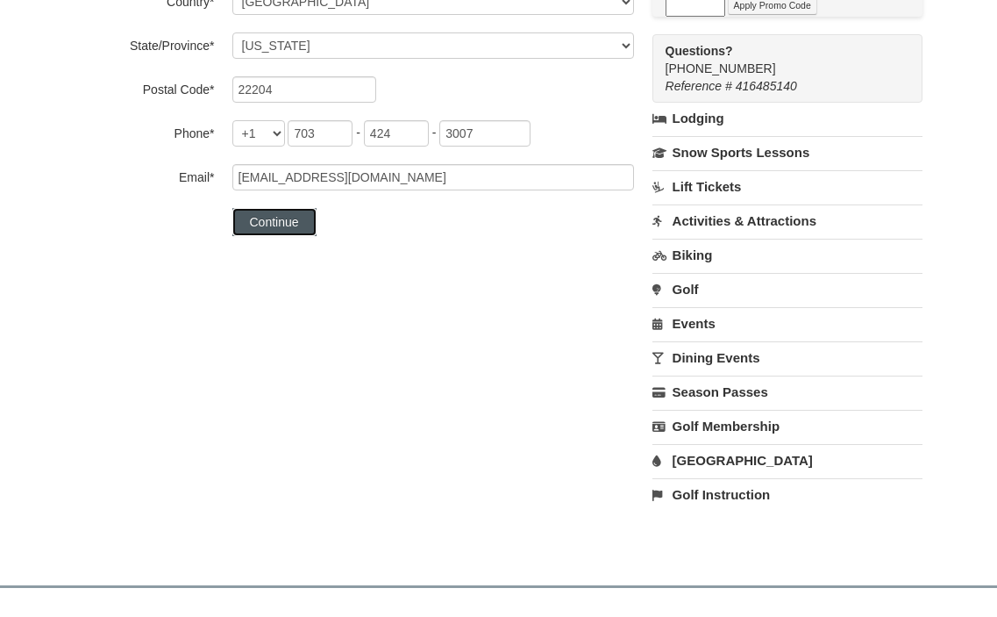
click at [269, 220] on button "Continue" at bounding box center [274, 222] width 84 height 28
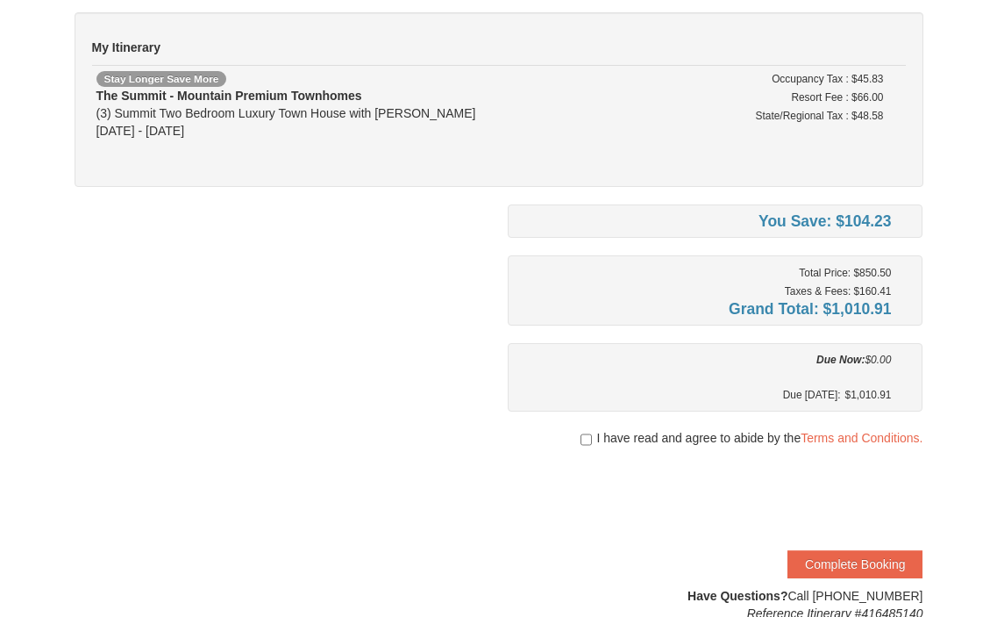
scroll to position [174, 0]
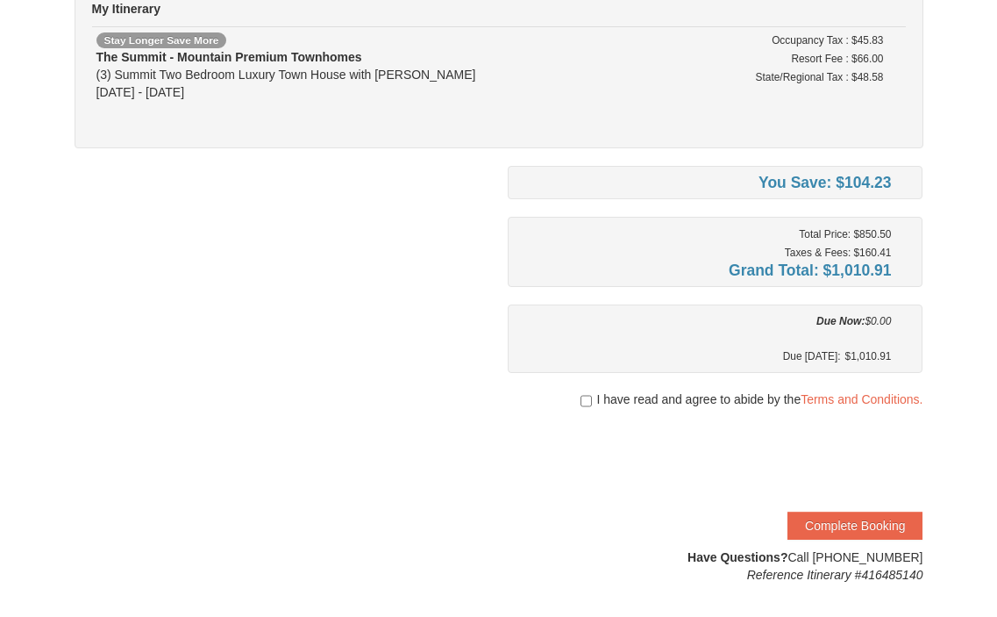
drag, startPoint x: 1001, startPoint y: 138, endPoint x: 993, endPoint y: 220, distance: 82.8
click at [993, 220] on html "Browser Not Supported We notice you are using a browser which will not provide …" at bounding box center [498, 462] width 997 height 1273
click at [585, 399] on input "checkbox" at bounding box center [586, 401] width 11 height 14
checkbox input "true"
click at [879, 524] on button "Complete Booking" at bounding box center [855, 525] width 135 height 28
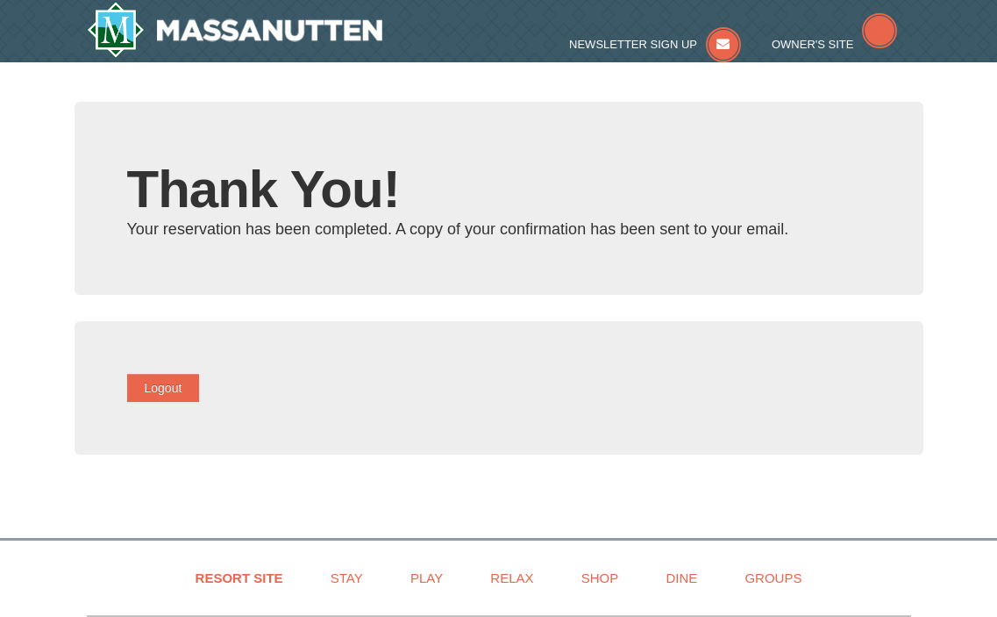
type input "[EMAIL_ADDRESS][DOMAIN_NAME]"
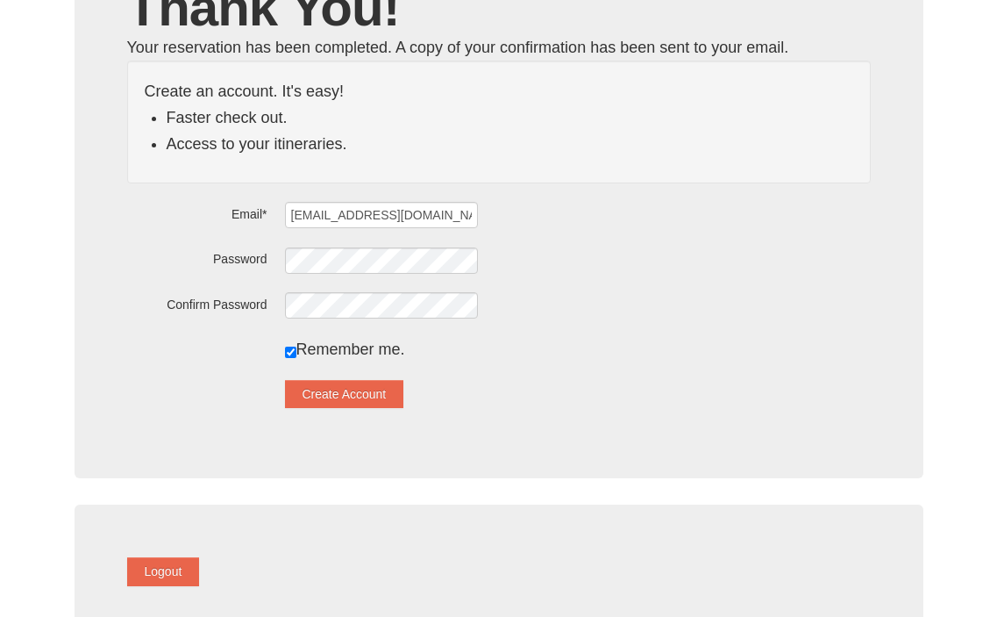
scroll to position [225, 0]
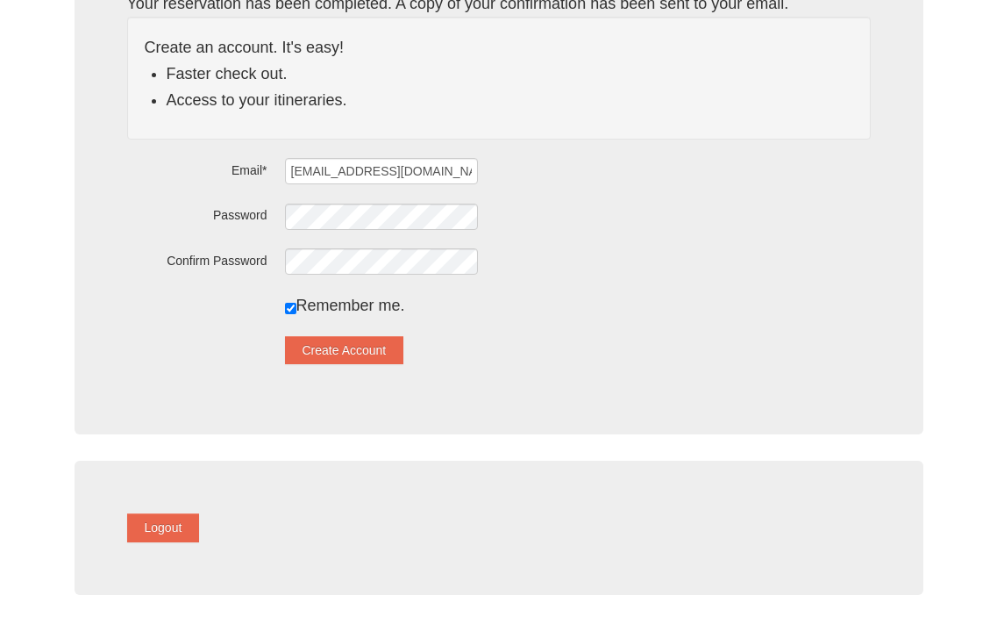
click at [357, 368] on div "Thank You! Your reservation has been completed. A copy of your confirmation has…" at bounding box center [499, 155] width 849 height 558
click at [385, 353] on button "Create Account" at bounding box center [344, 350] width 119 height 28
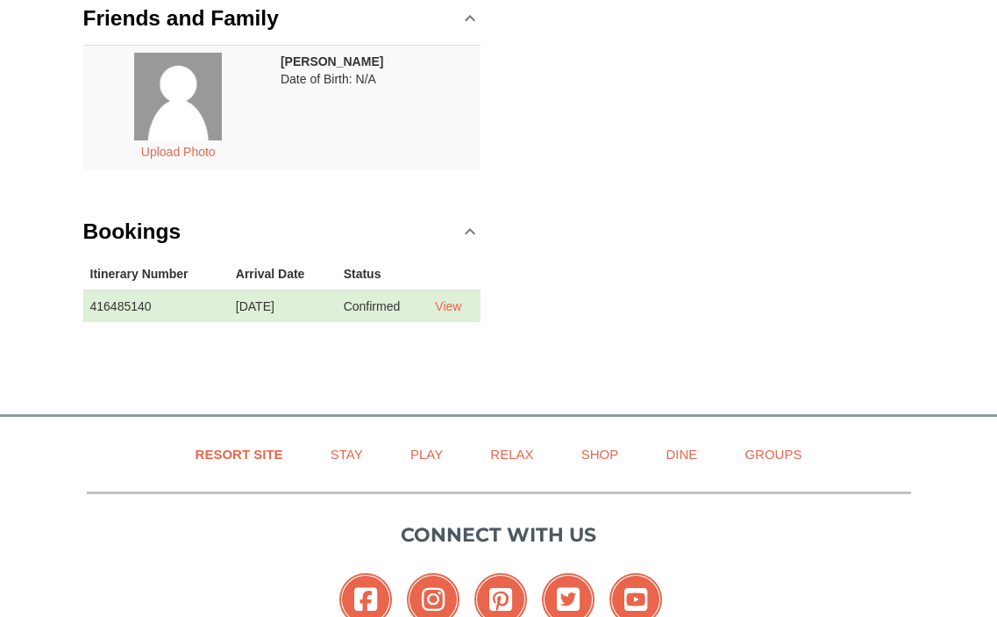
scroll to position [359, 0]
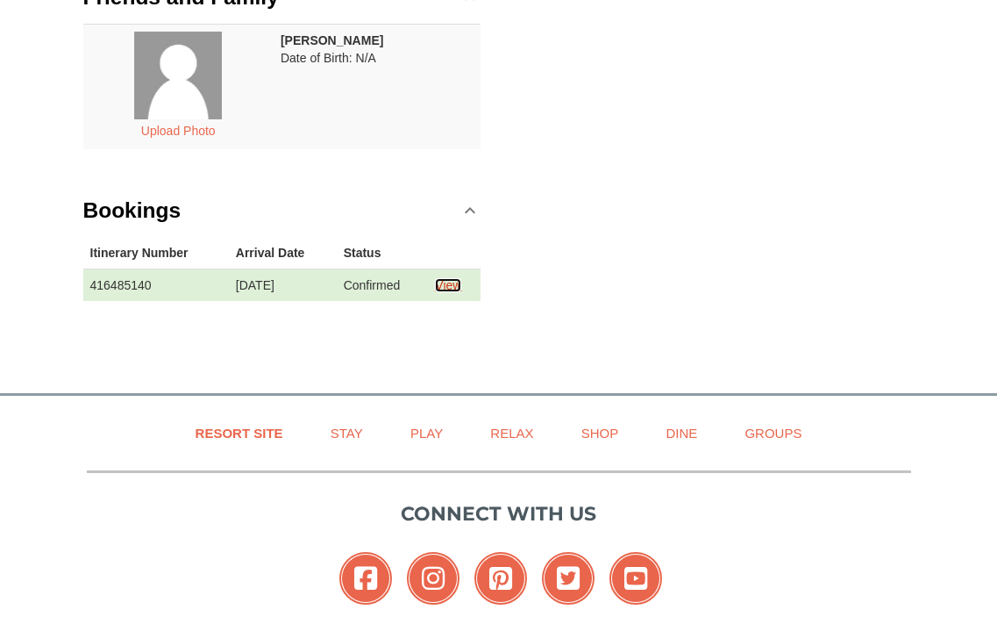
click at [443, 282] on link "View" at bounding box center [448, 285] width 26 height 14
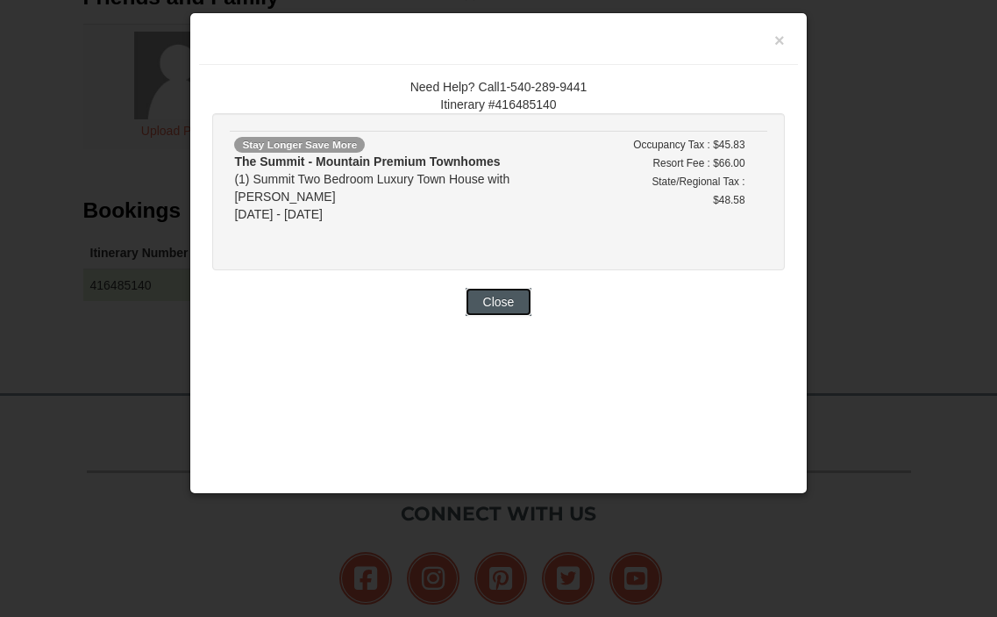
click at [494, 288] on button "Close" at bounding box center [499, 302] width 67 height 28
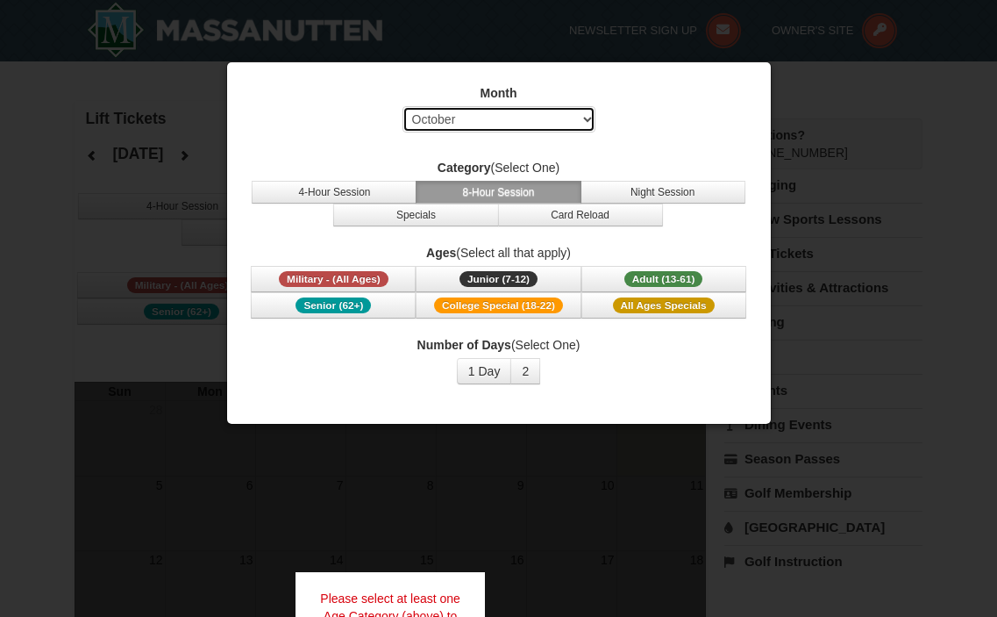
click at [555, 127] on select "Select October November December January February March April May June July Aug…" at bounding box center [499, 119] width 193 height 26
select select "1"
click at [403, 106] on select "Select October November December January February March April May June July Aug…" at bounding box center [499, 119] width 193 height 26
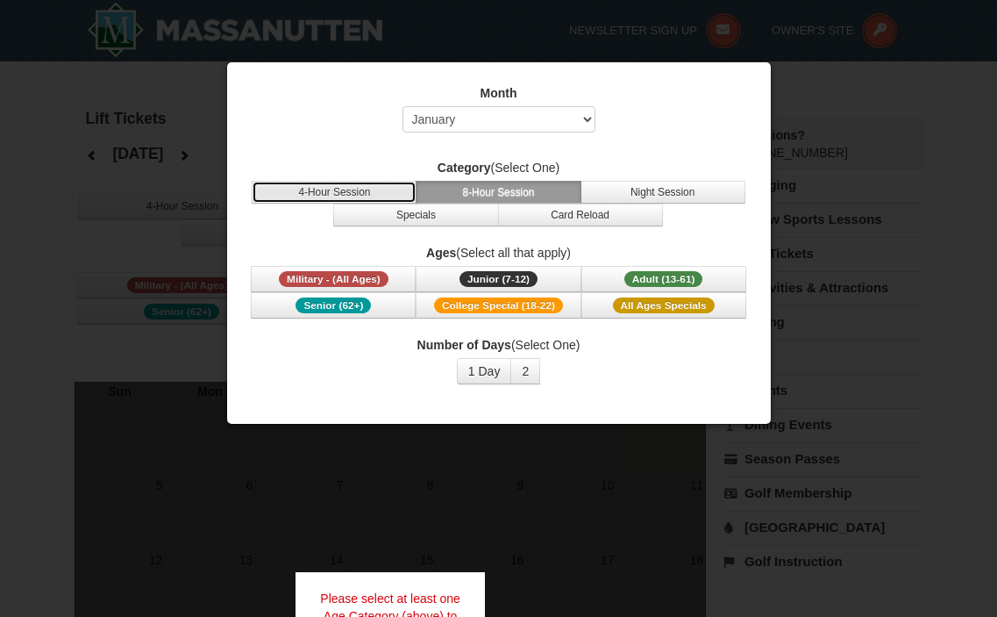
click at [346, 189] on button "4-Hour Session" at bounding box center [334, 192] width 165 height 23
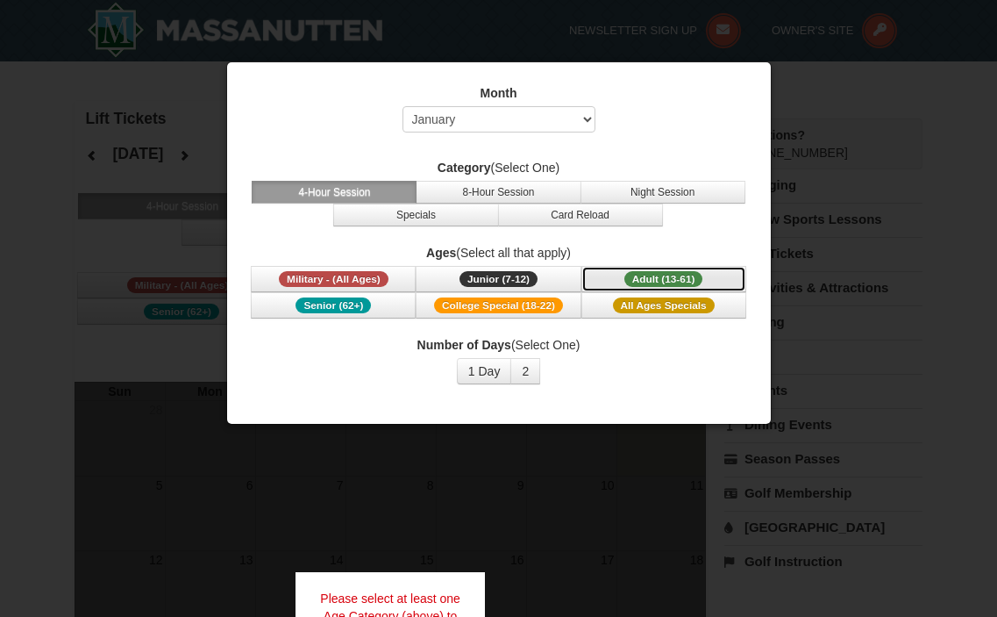
click at [675, 279] on span "Adult (13-61)" at bounding box center [664, 279] width 79 height 16
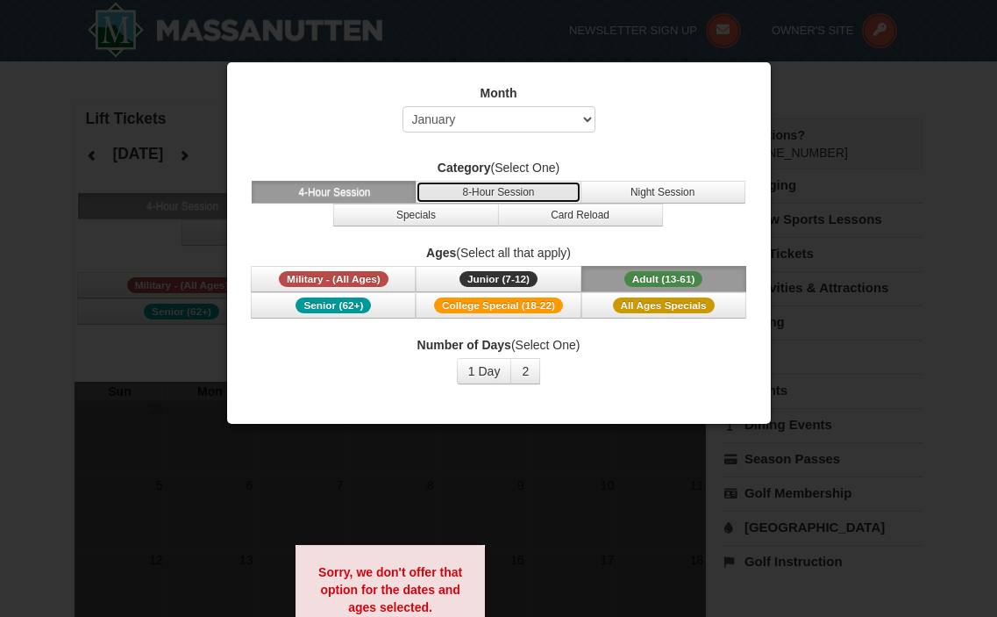
click at [504, 194] on button "8-Hour Session" at bounding box center [498, 192] width 165 height 23
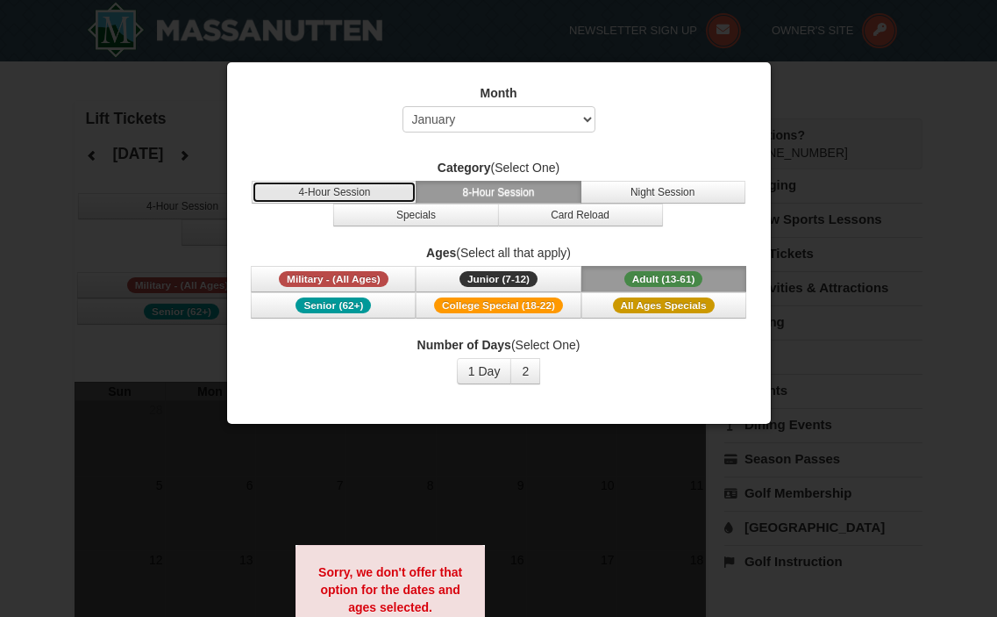
click at [375, 186] on button "4-Hour Session" at bounding box center [334, 192] width 165 height 23
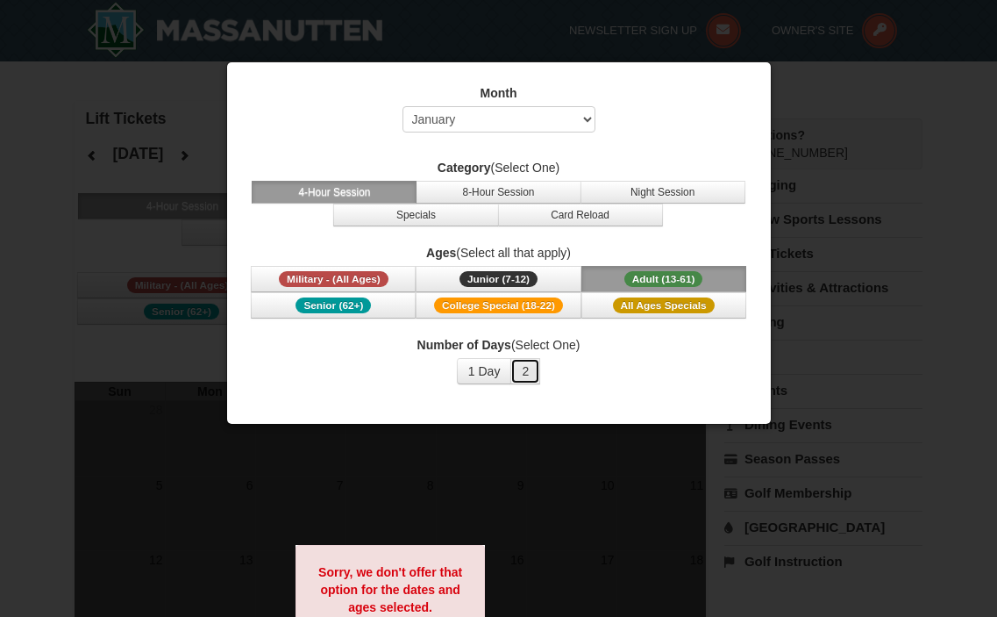
click at [532, 377] on button "2" at bounding box center [526, 371] width 30 height 26
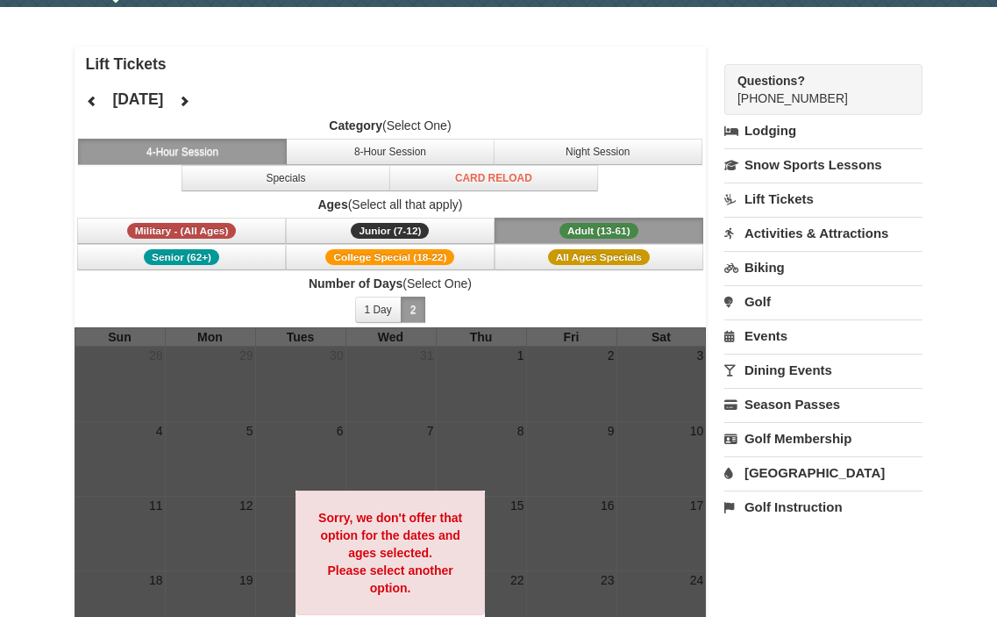
scroll to position [50, 0]
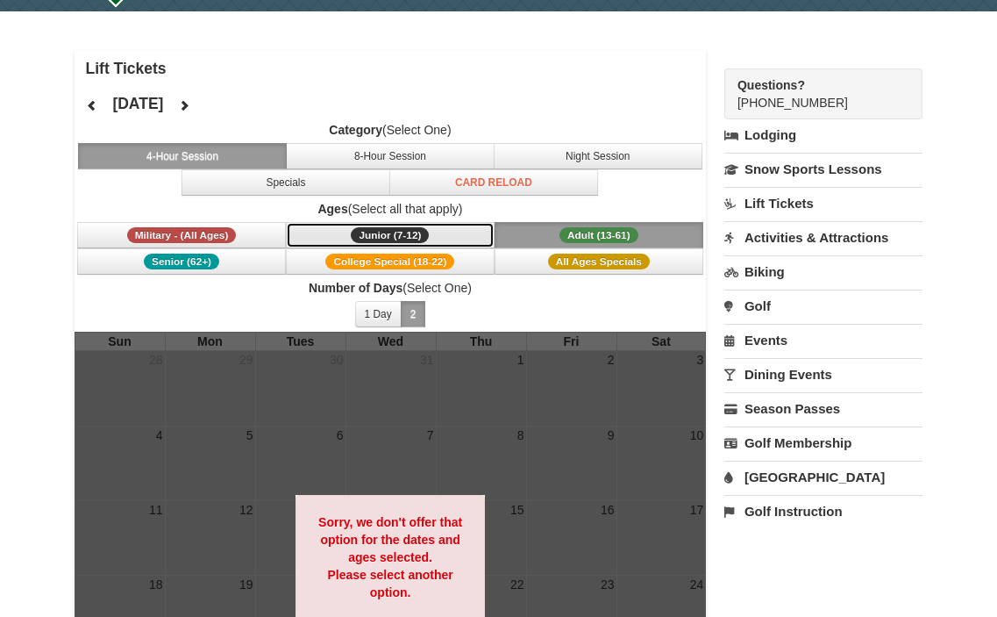
click at [376, 234] on span "Junior (7-12)" at bounding box center [390, 235] width 78 height 16
click at [91, 108] on icon at bounding box center [92, 105] width 12 height 12
click at [190, 105] on icon at bounding box center [184, 105] width 12 height 12
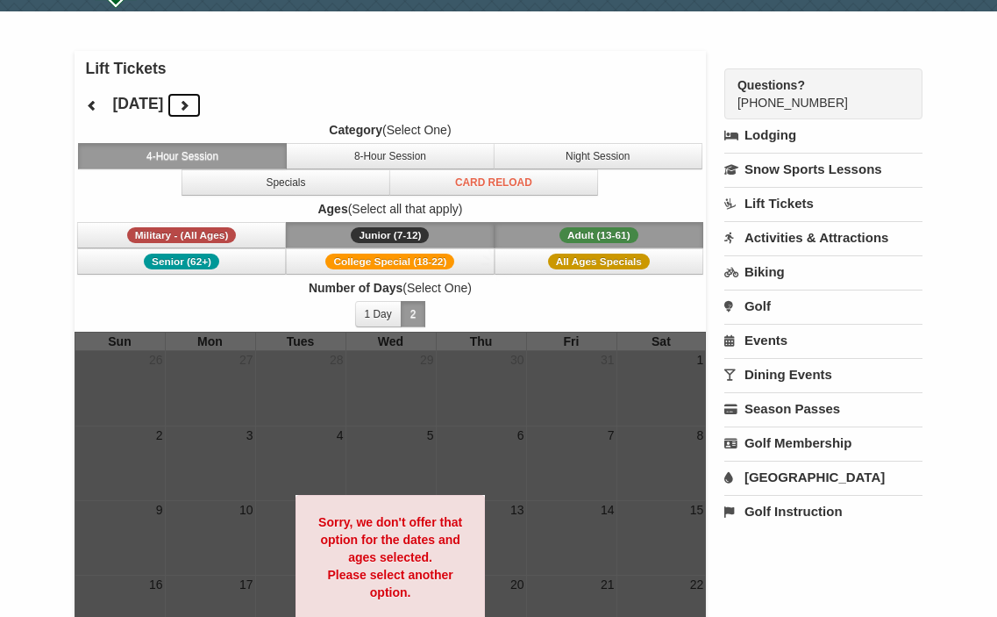
click at [202, 105] on button at bounding box center [184, 105] width 35 height 26
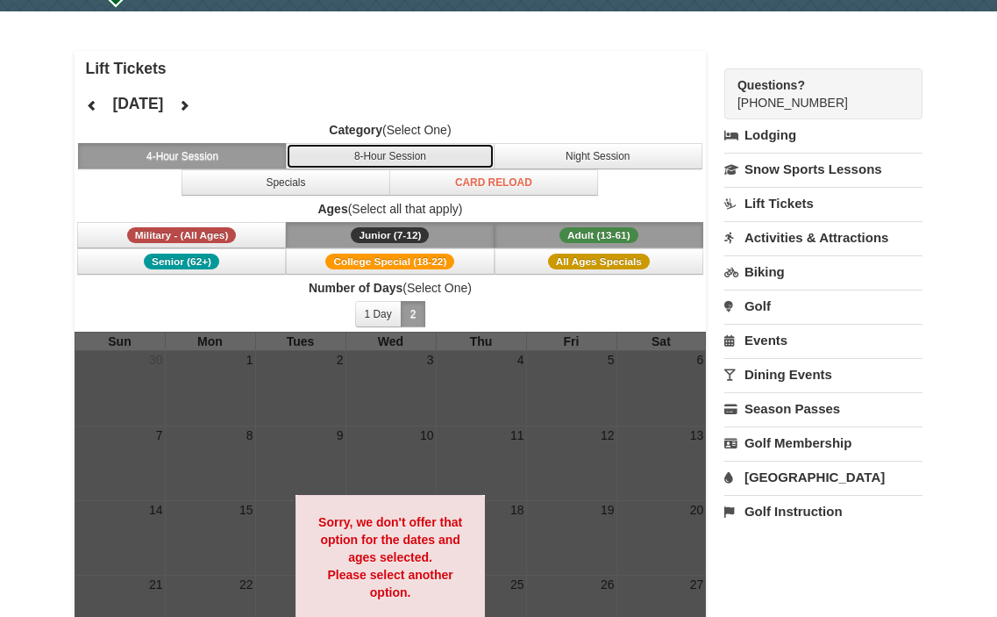
click at [407, 157] on button "8-Hour Session" at bounding box center [390, 156] width 209 height 26
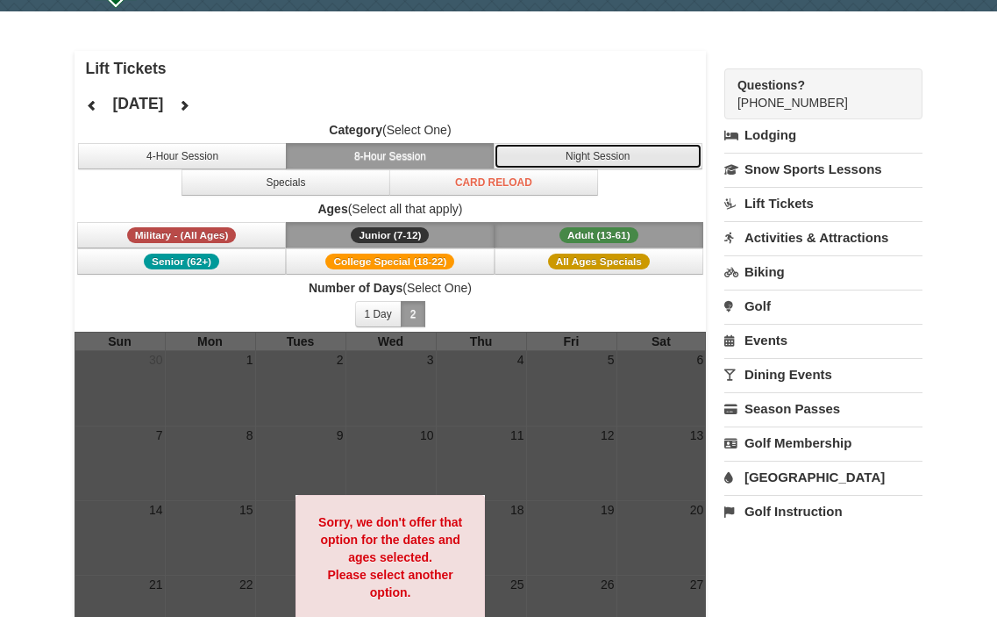
click at [574, 157] on button "Night Session" at bounding box center [598, 156] width 209 height 26
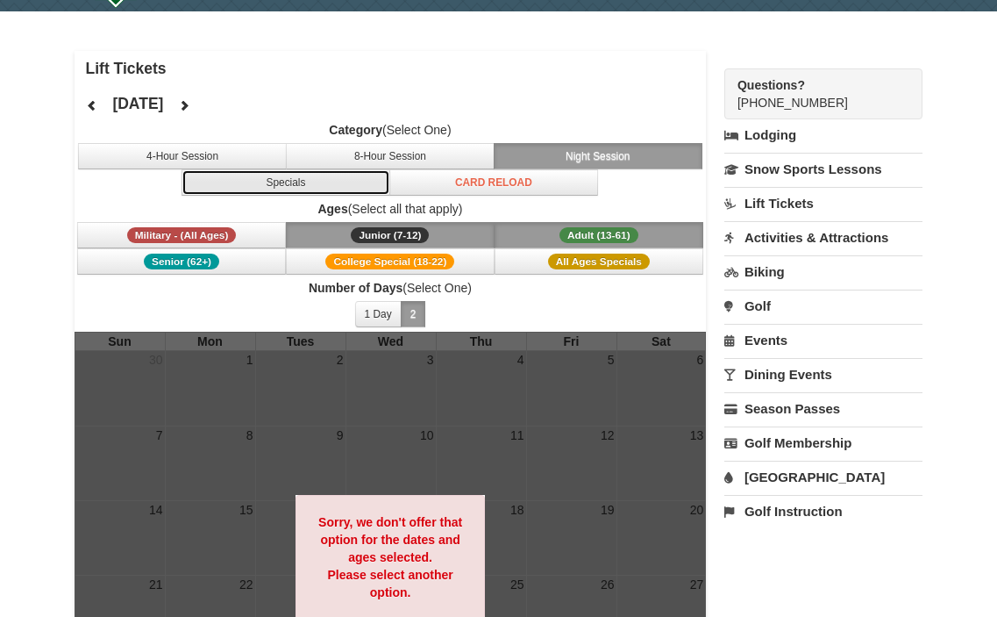
click at [323, 181] on button "Specials" at bounding box center [286, 182] width 209 height 26
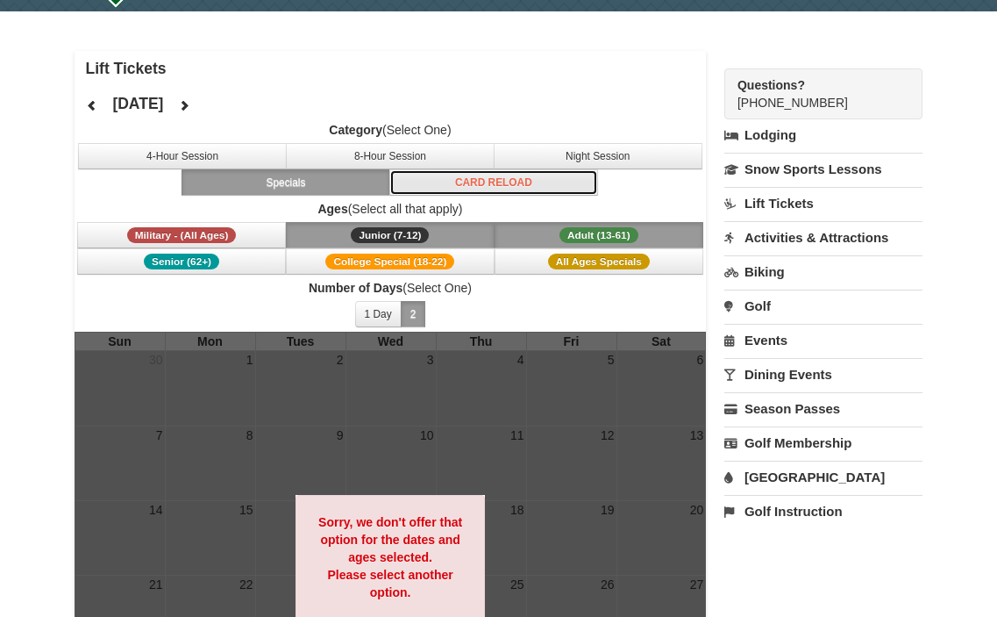
click at [459, 189] on button "Card Reload" at bounding box center [493, 182] width 209 height 26
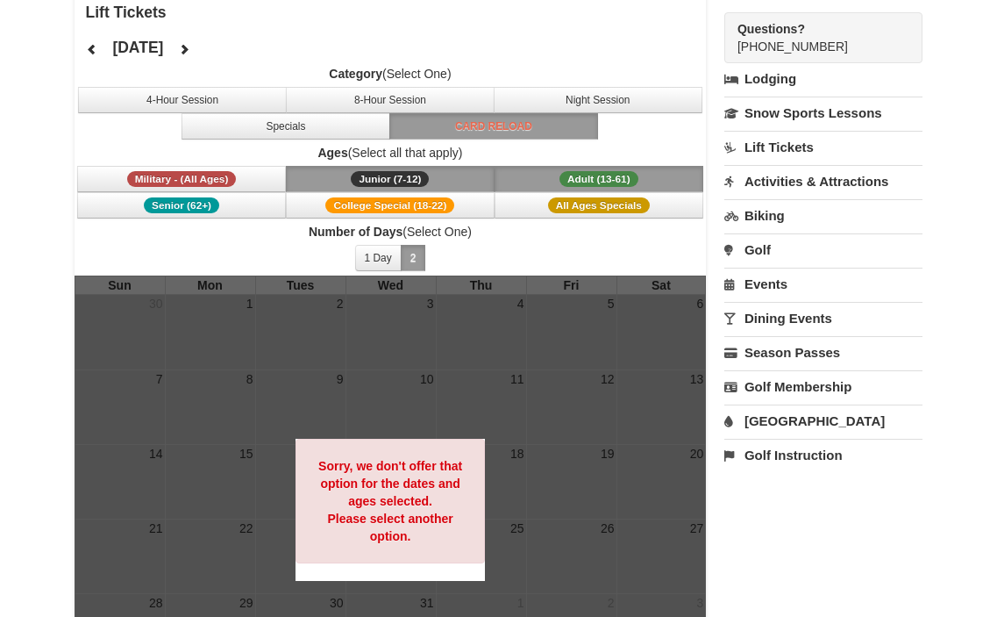
scroll to position [130, 0]
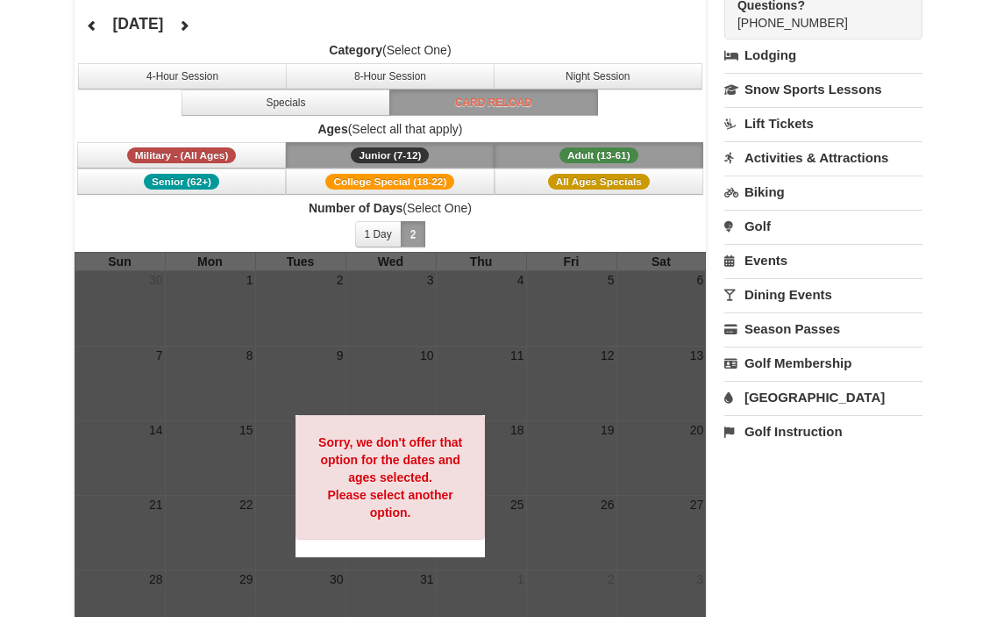
click at [770, 122] on link "Lift Tickets" at bounding box center [824, 123] width 199 height 32
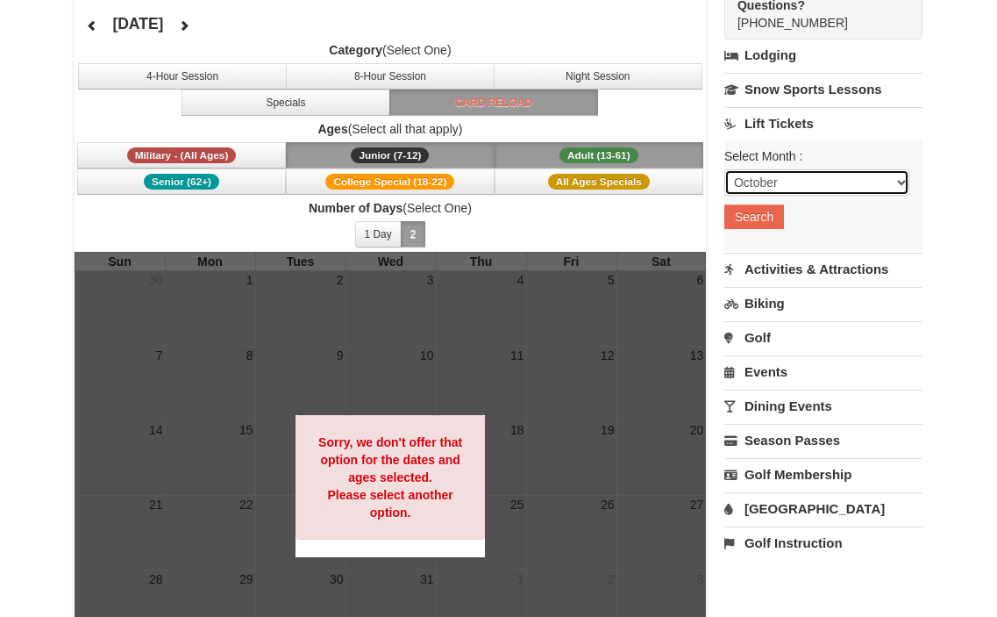
click at [866, 187] on select "October November December January February March April May June July August Sep…" at bounding box center [818, 182] width 186 height 26
select select "1"
click at [725, 169] on select "October November December January February March April May June July August Sep…" at bounding box center [818, 182] width 186 height 26
click at [756, 218] on button "Search" at bounding box center [755, 216] width 60 height 25
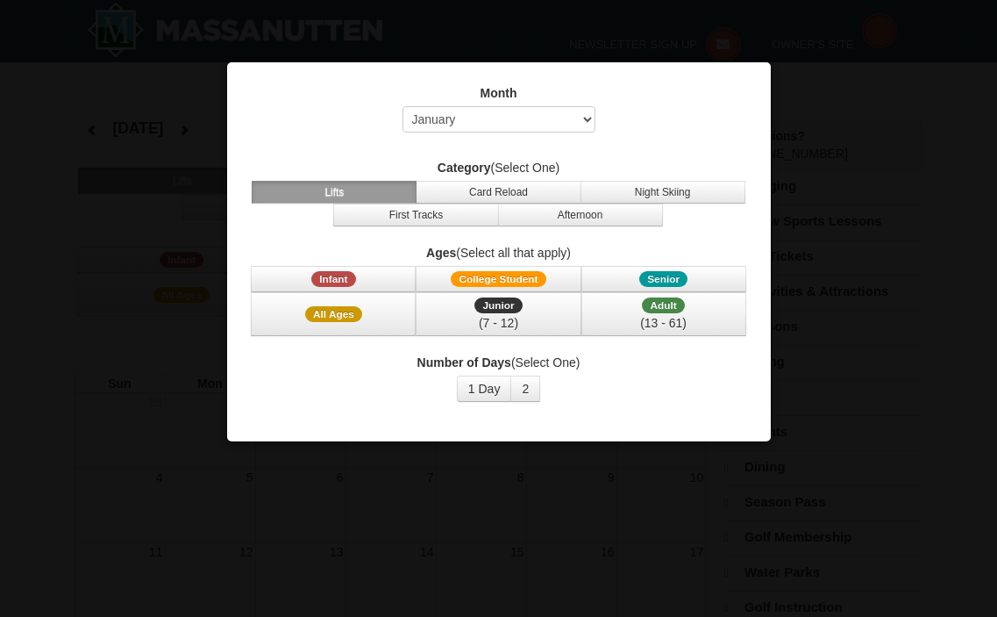
select select "1"
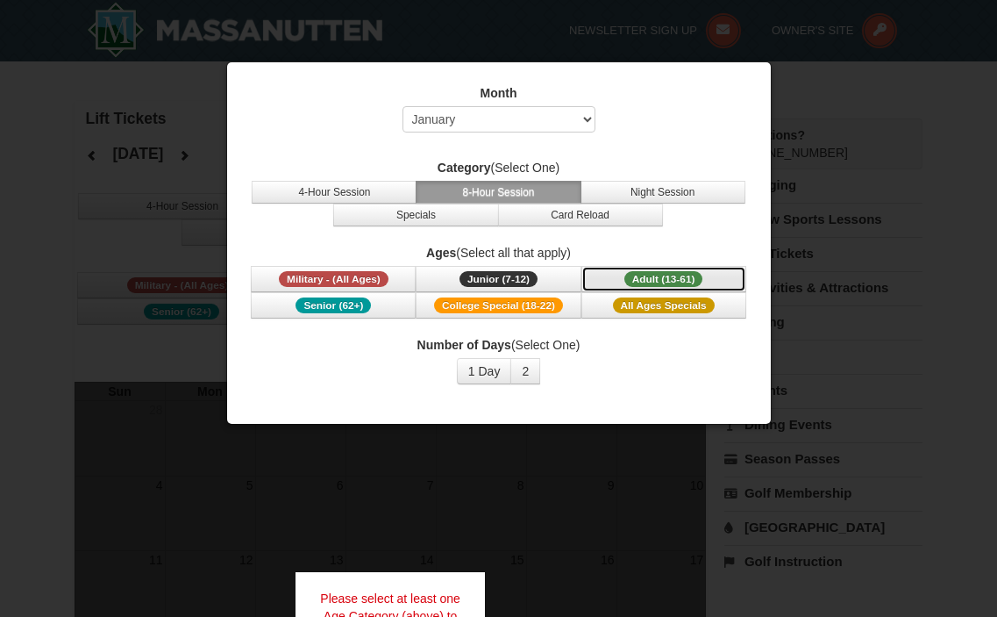
click at [646, 282] on span "Adult (13-61)" at bounding box center [664, 279] width 79 height 16
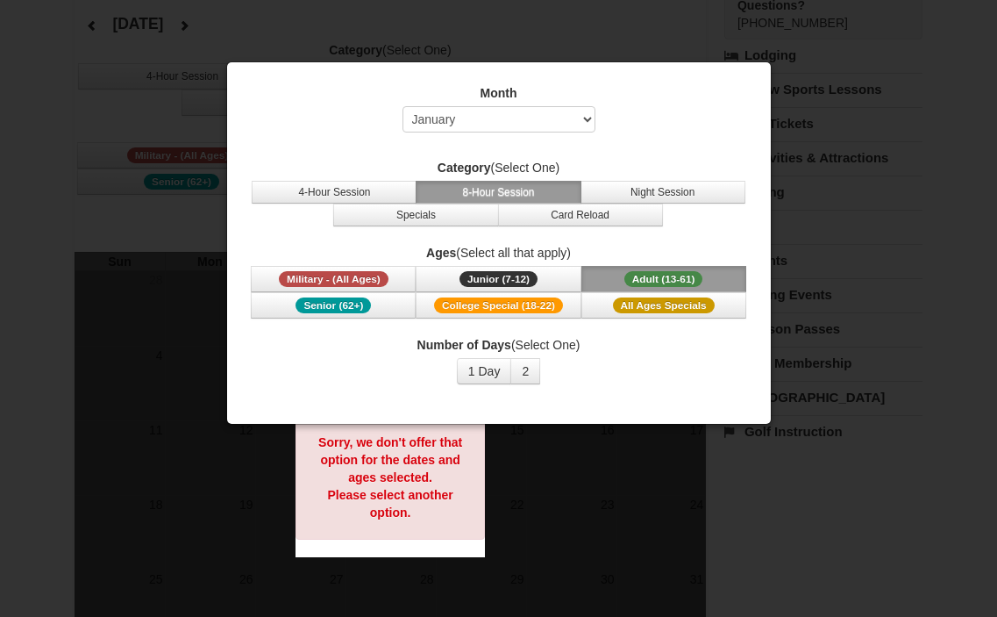
scroll to position [146, 0]
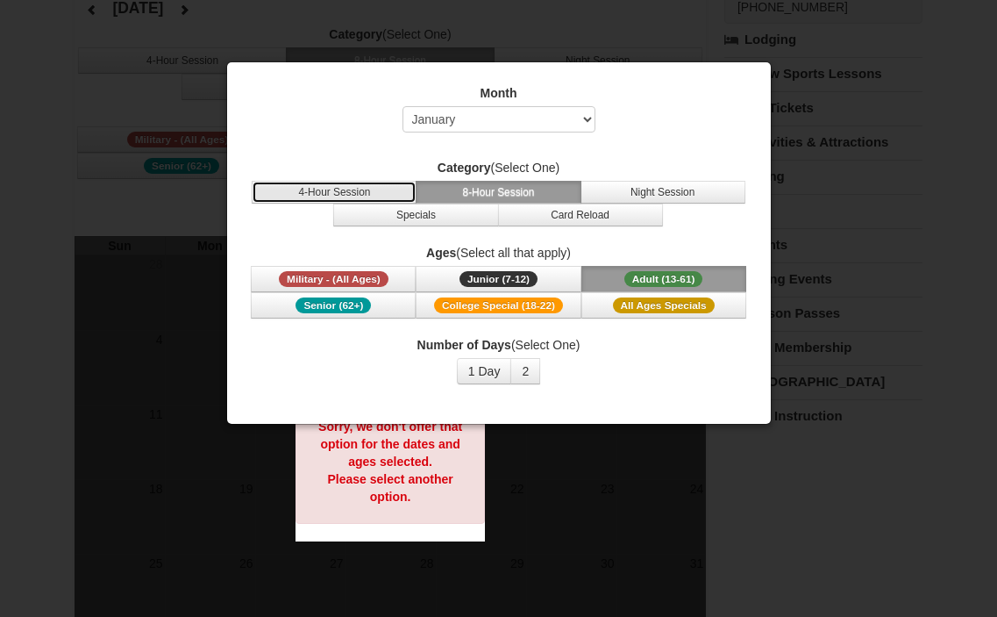
click at [318, 196] on button "4-Hour Session" at bounding box center [334, 192] width 165 height 23
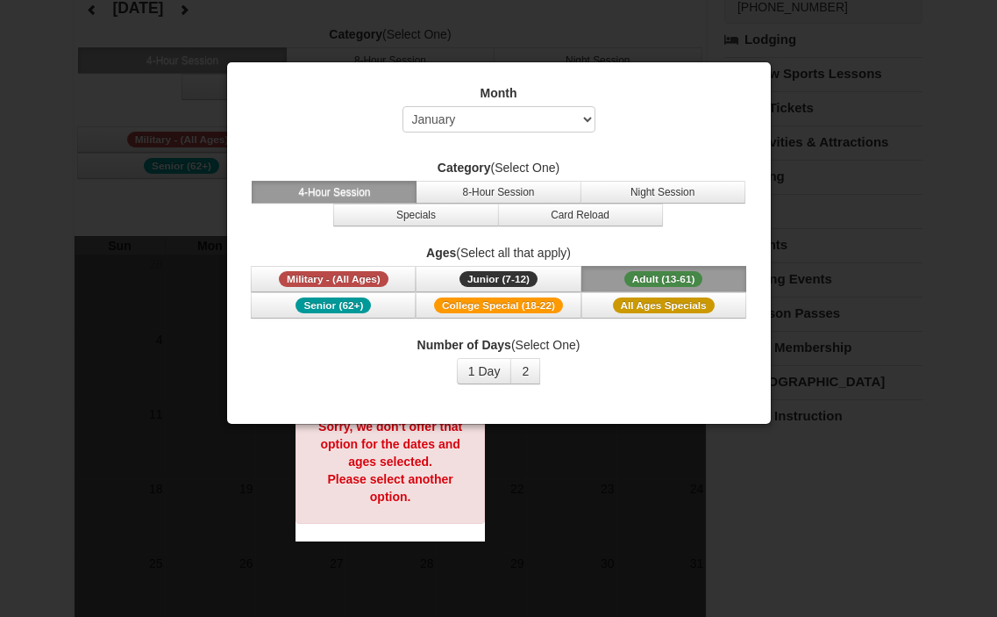
click at [587, 489] on div at bounding box center [498, 308] width 997 height 617
